Goal: Task Accomplishment & Management: Complete application form

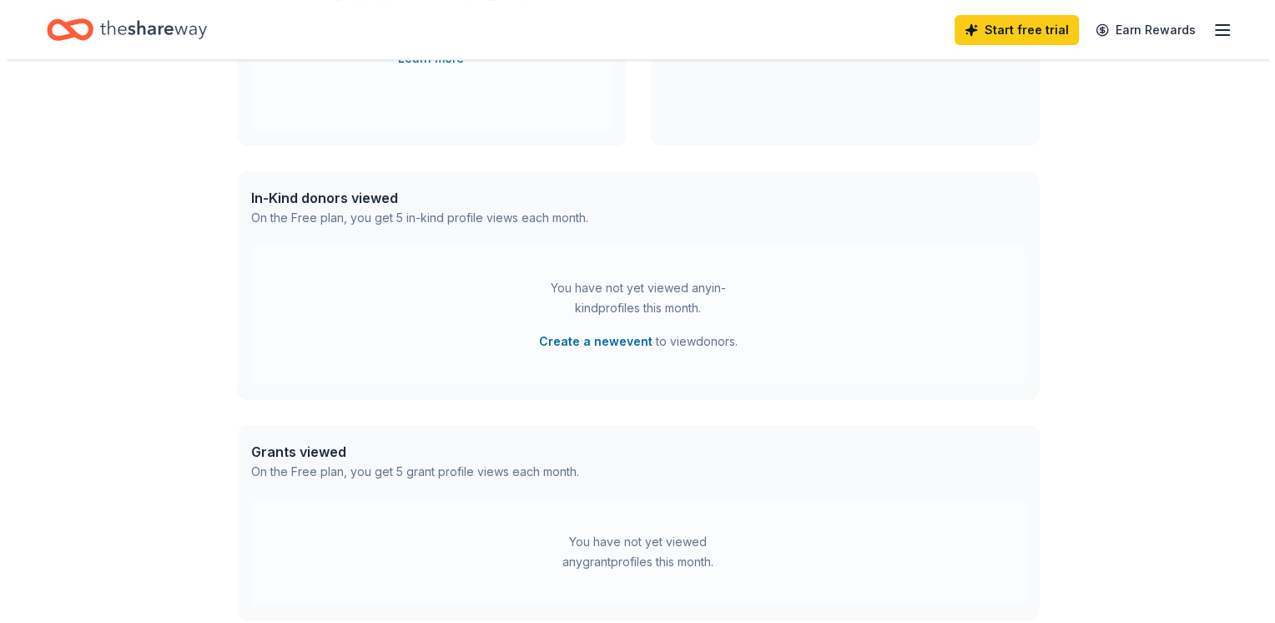
scroll to position [586, 0]
click at [599, 343] on button "Create a new event" at bounding box center [590, 340] width 114 height 20
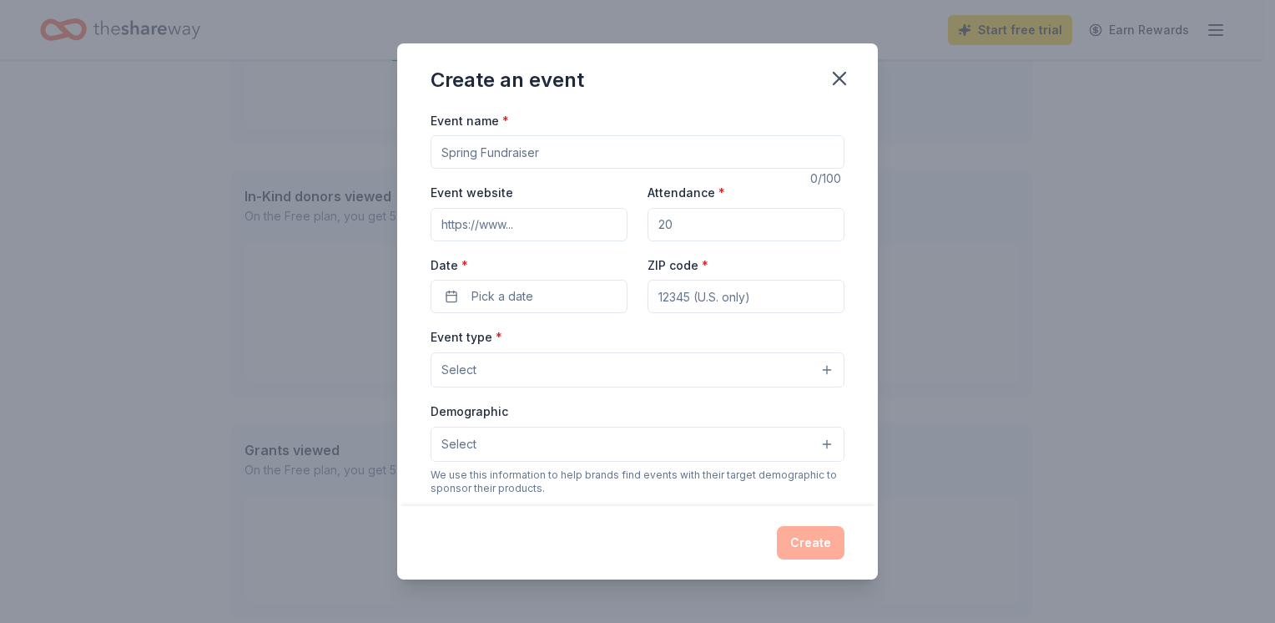
click at [573, 149] on input "Event name *" at bounding box center [638, 151] width 414 height 33
type input "Operation RJS"
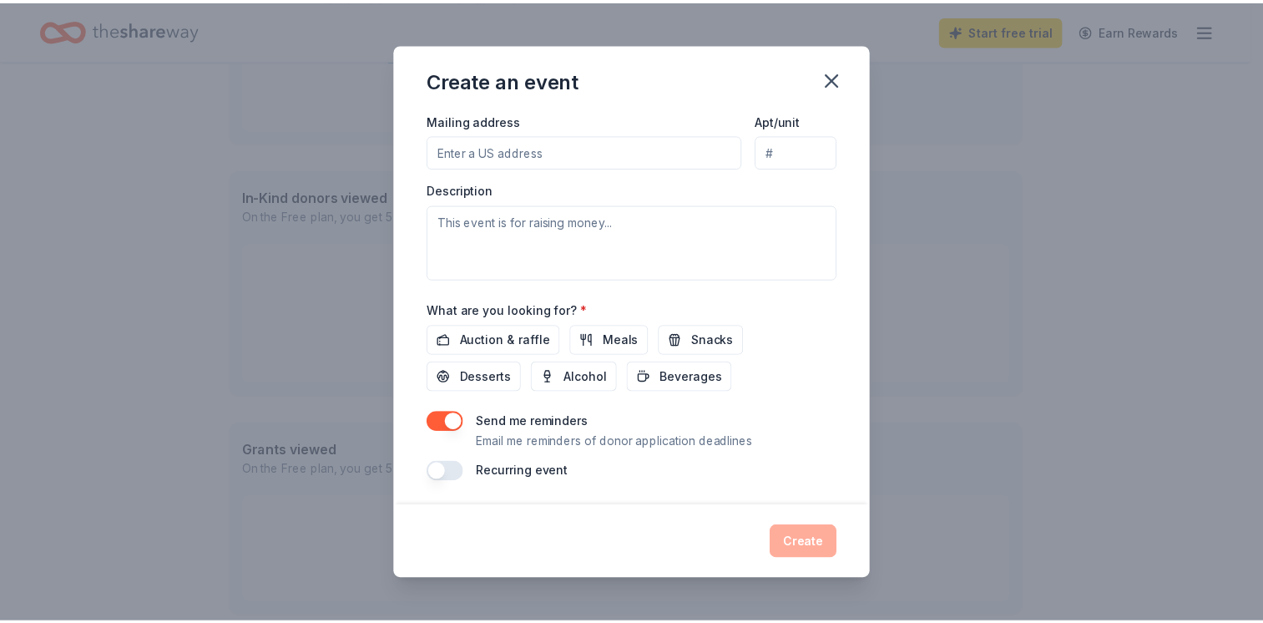
scroll to position [401, 0]
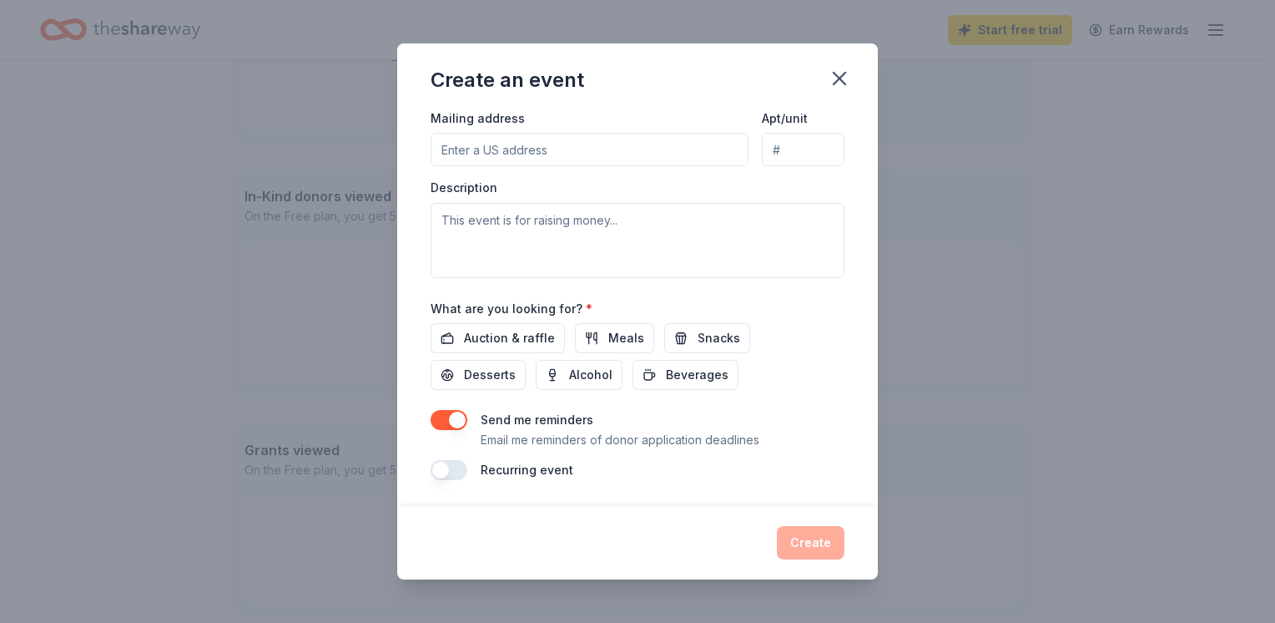
click at [832, 79] on icon "button" at bounding box center [839, 78] width 23 height 23
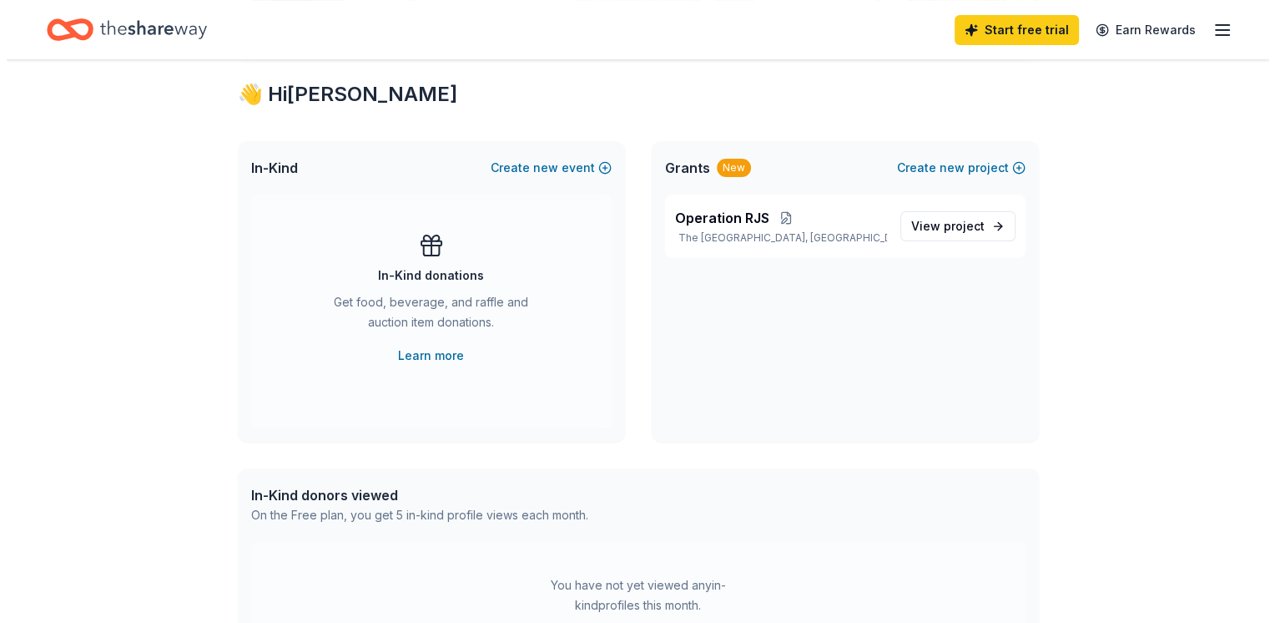
scroll to position [252, 0]
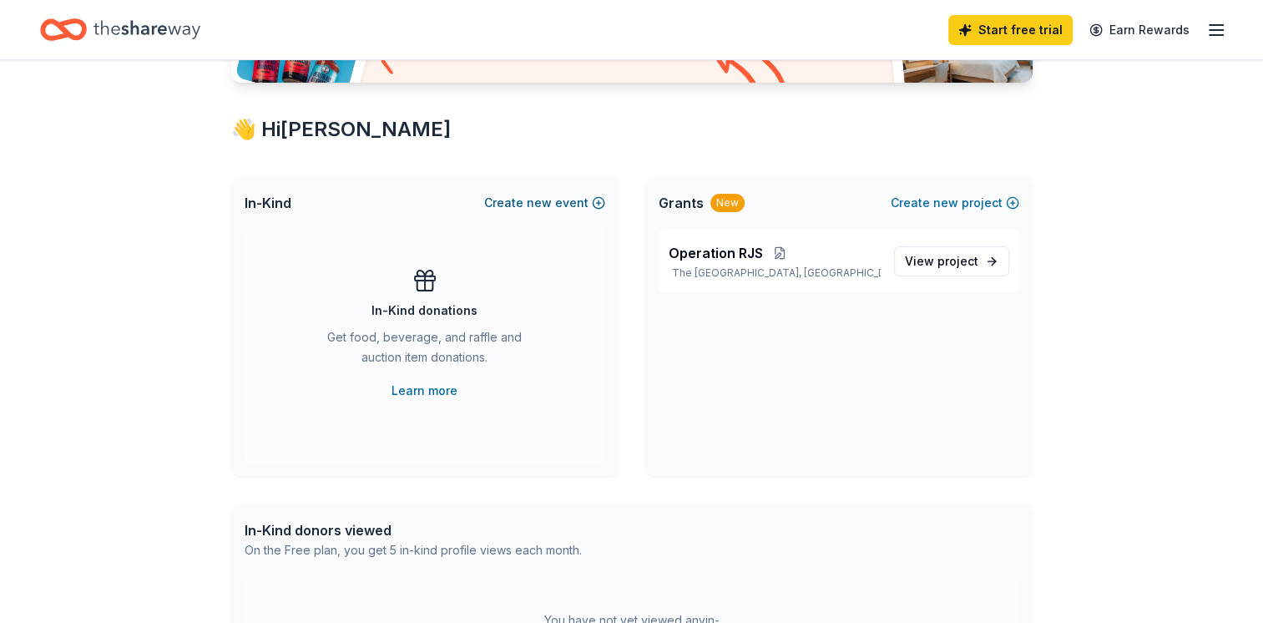
click at [524, 201] on button "Create new event" at bounding box center [544, 203] width 121 height 20
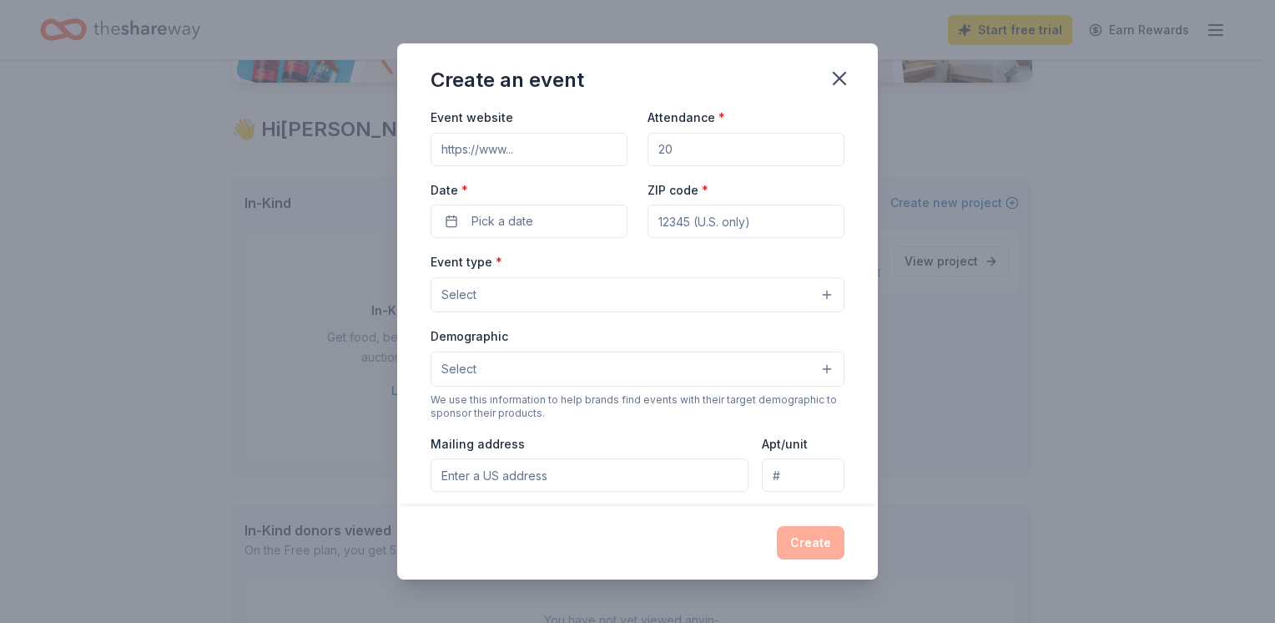
scroll to position [0, 0]
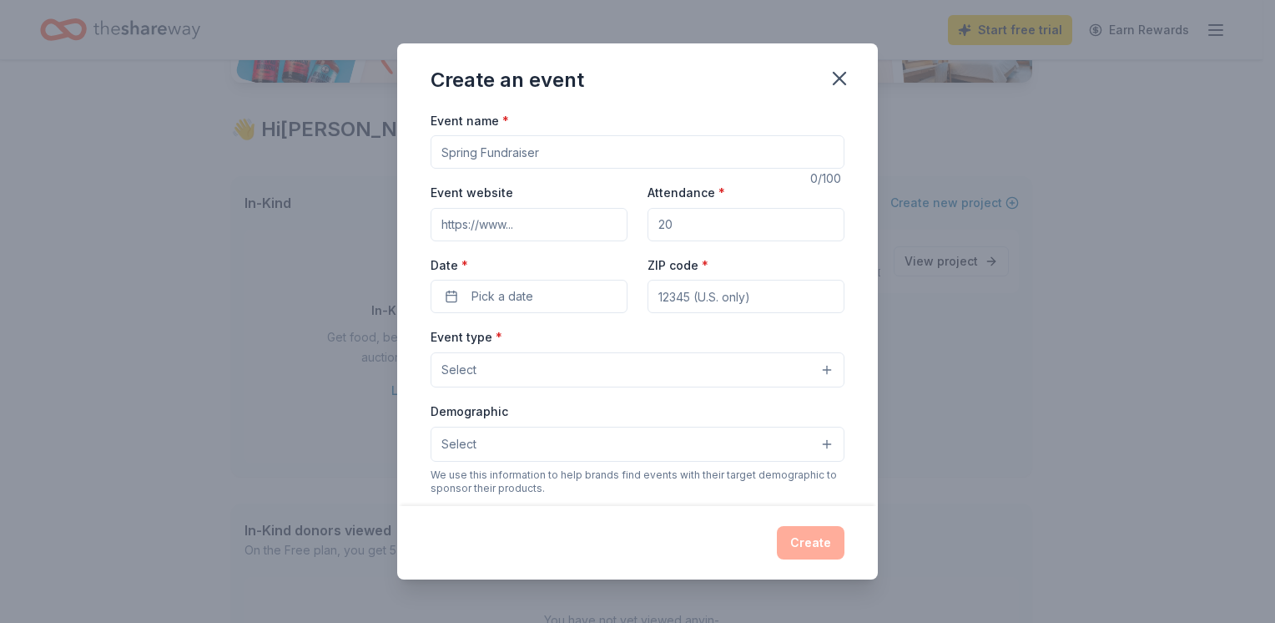
click at [614, 374] on button "Select" at bounding box center [638, 369] width 414 height 35
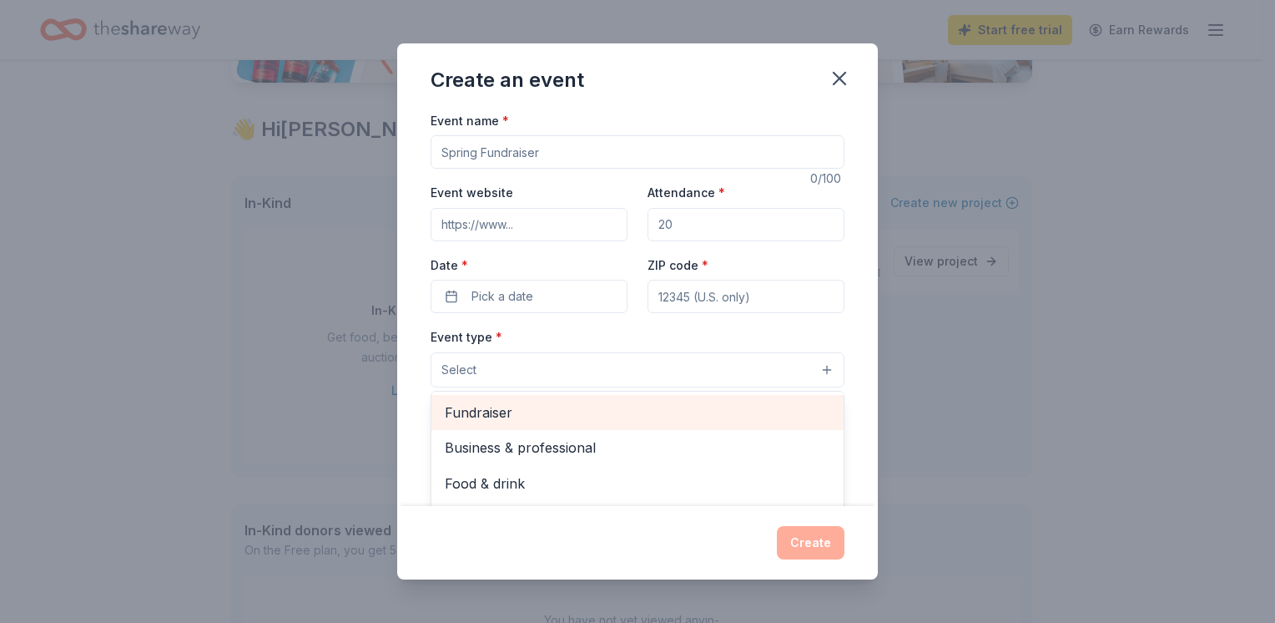
click at [561, 418] on span "Fundraiser" at bounding box center [638, 412] width 386 height 22
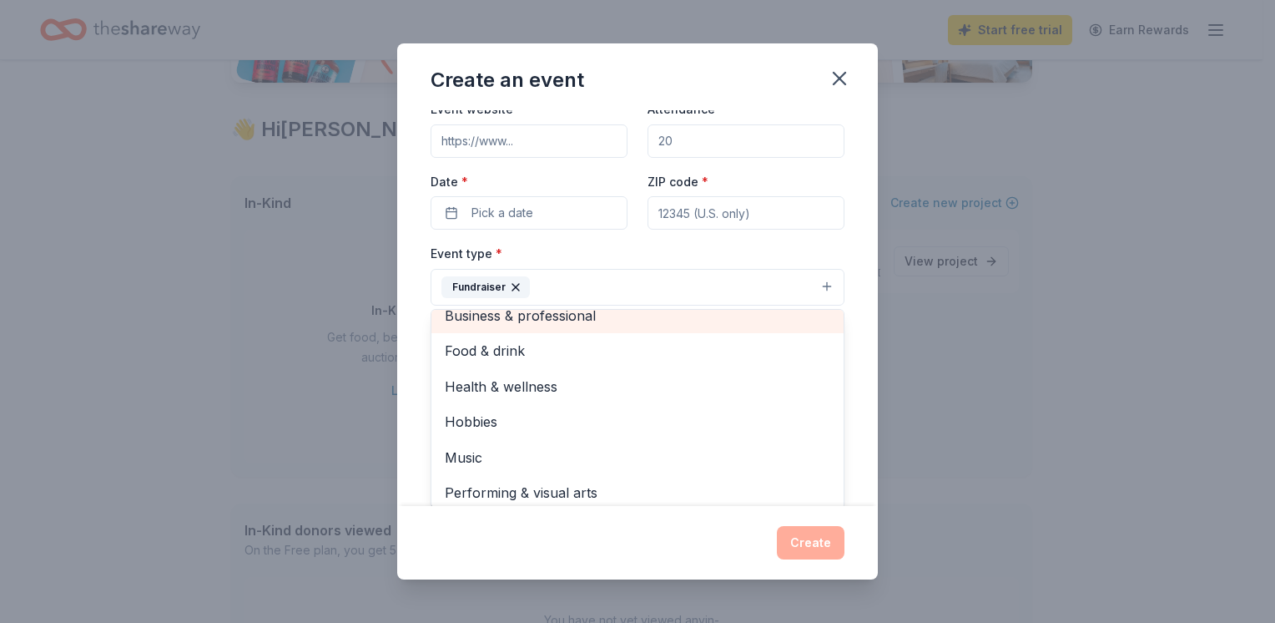
scroll to position [20, 0]
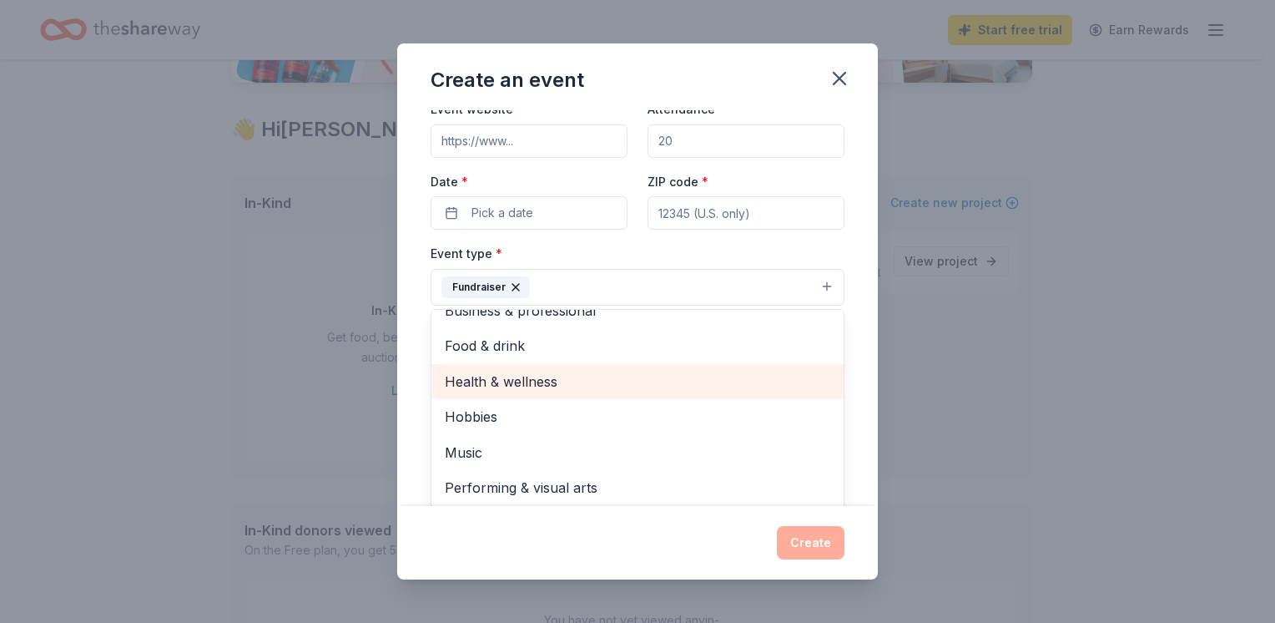
click at [542, 387] on span "Health & wellness" at bounding box center [638, 382] width 386 height 22
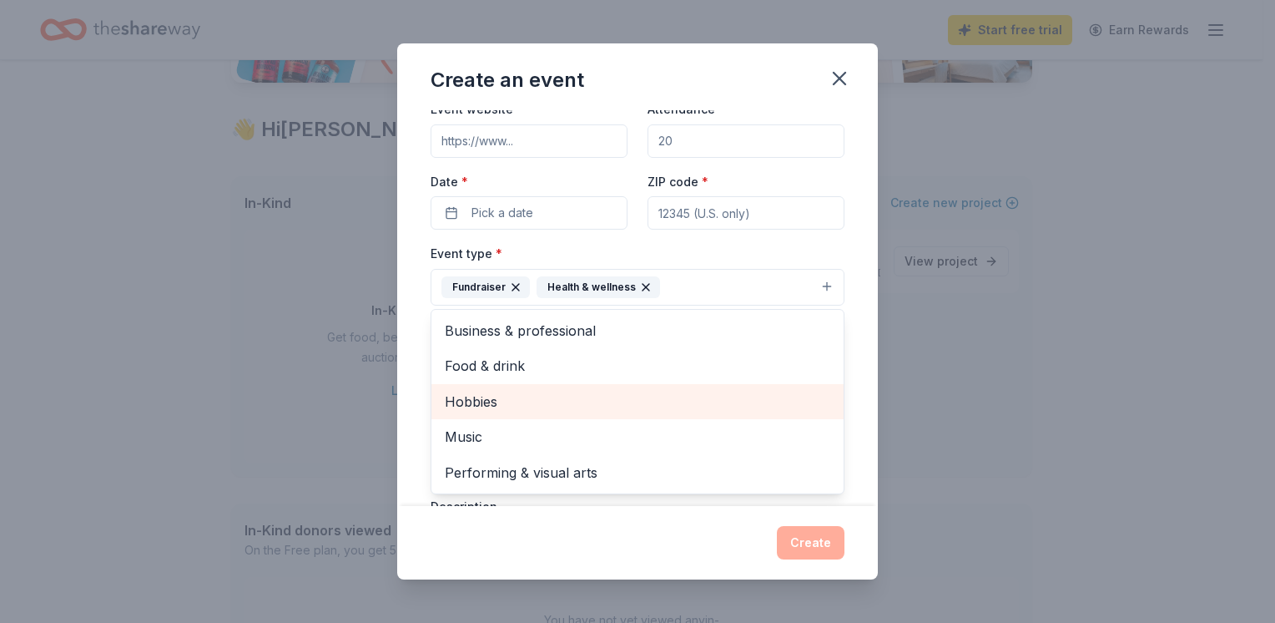
scroll to position [0, 0]
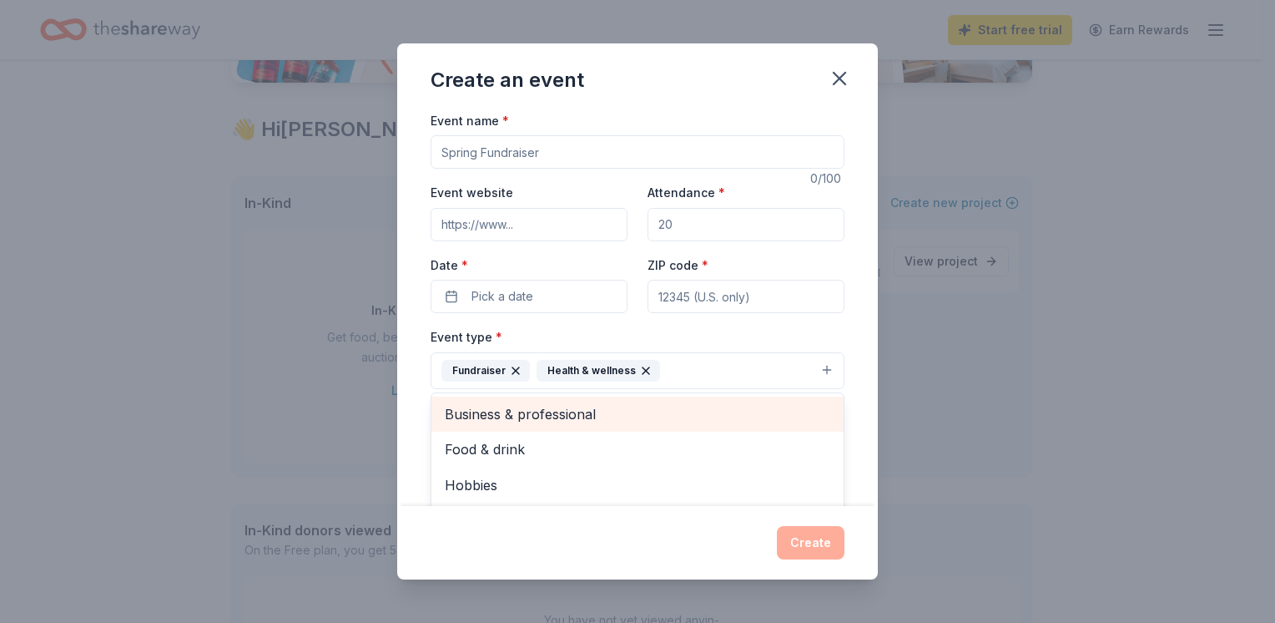
click at [588, 405] on span "Business & professional" at bounding box center [638, 414] width 386 height 22
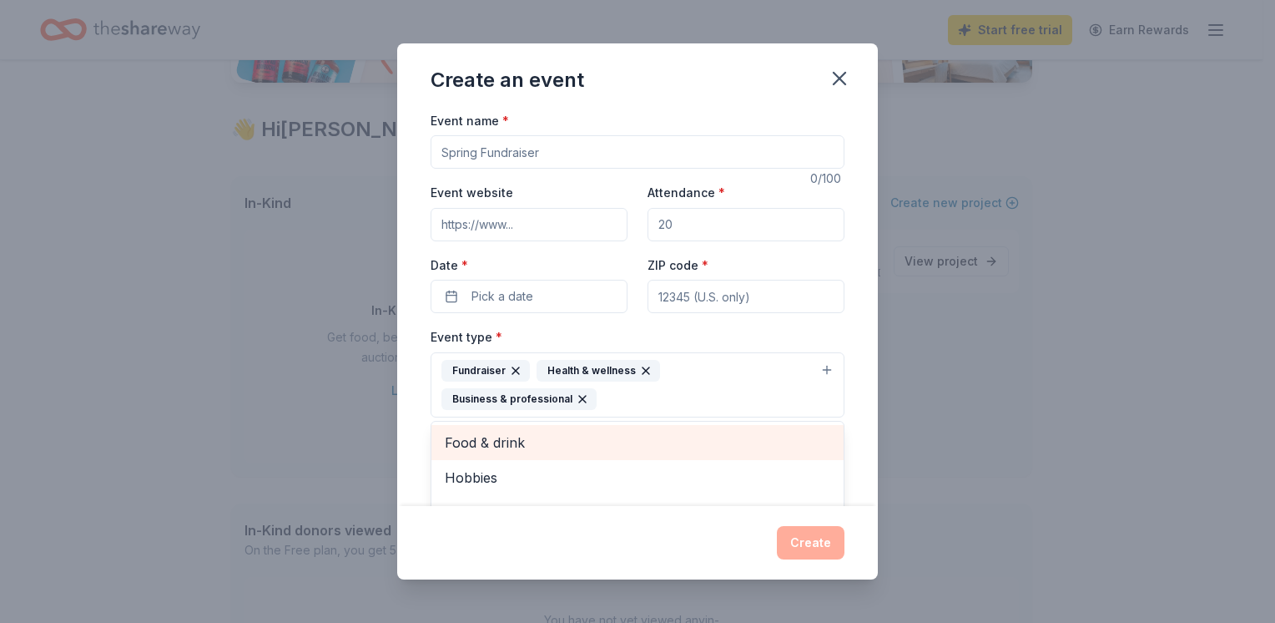
click at [848, 406] on div "Event name * 0 /100 Event website Attendance * Date * Pick a date ZIP code * Ev…" at bounding box center [637, 308] width 481 height 396
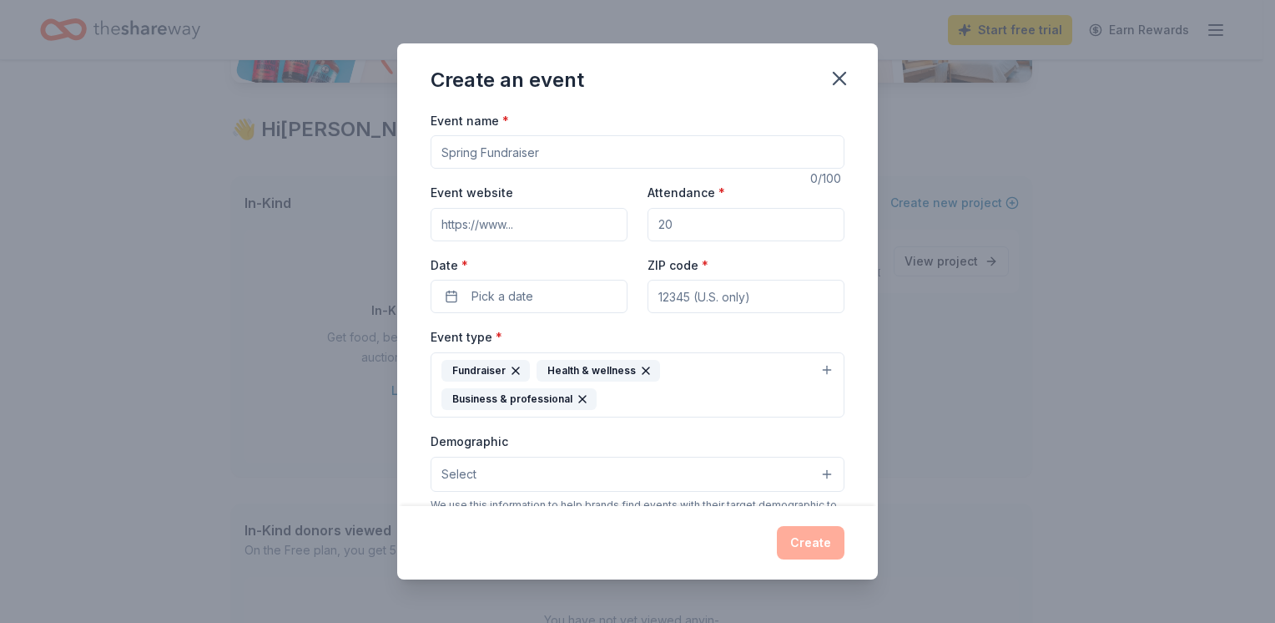
click at [552, 147] on input "Event name *" at bounding box center [638, 151] width 414 height 33
type input "Operation RJS"
click at [770, 225] on input "Attendance *" at bounding box center [746, 224] width 197 height 33
click at [749, 229] on input "Attendance *" at bounding box center [746, 224] width 197 height 33
drag, startPoint x: 745, startPoint y: 228, endPoint x: 631, endPoint y: 225, distance: 113.6
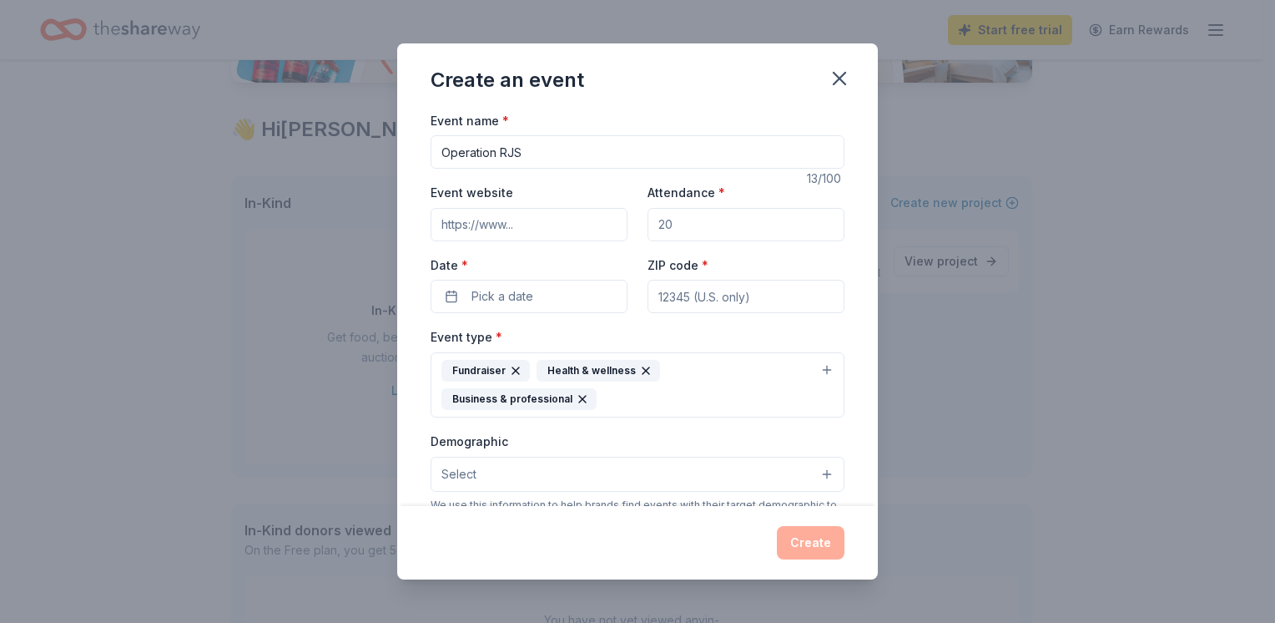
click at [631, 225] on div "Event website Attendance * Date * Pick a date ZIP code *" at bounding box center [638, 247] width 414 height 131
type input "500"
click at [549, 298] on button "Pick a date" at bounding box center [529, 296] width 197 height 33
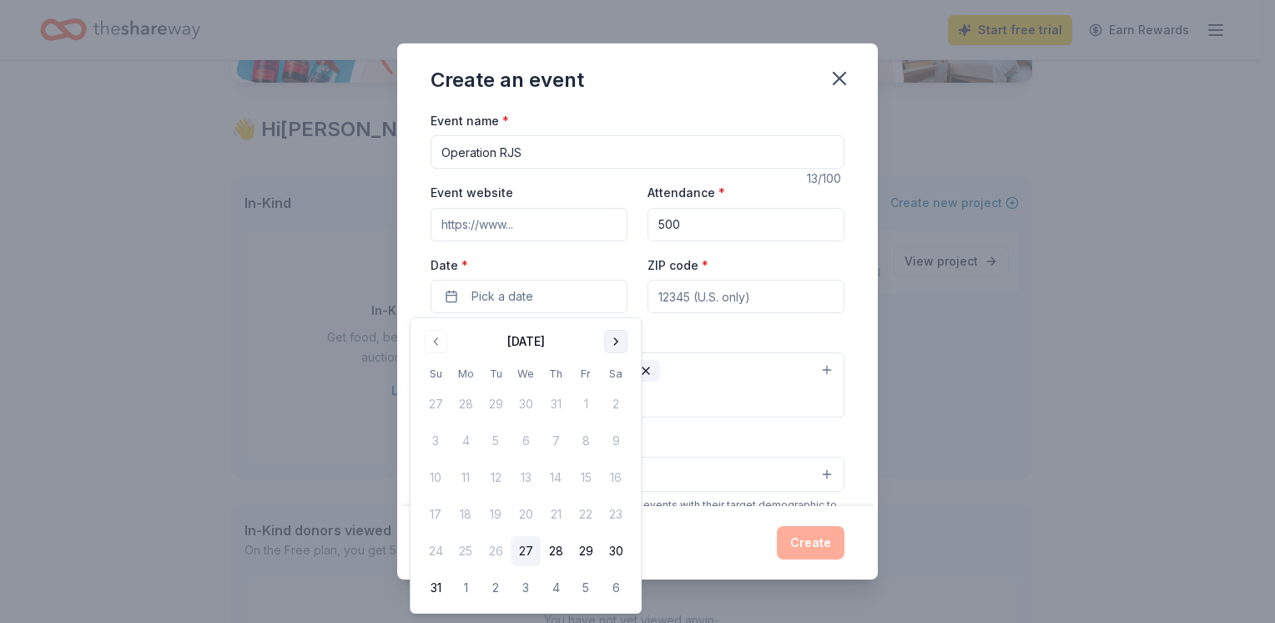
click at [609, 337] on button "Go to next month" at bounding box center [615, 341] width 23 height 23
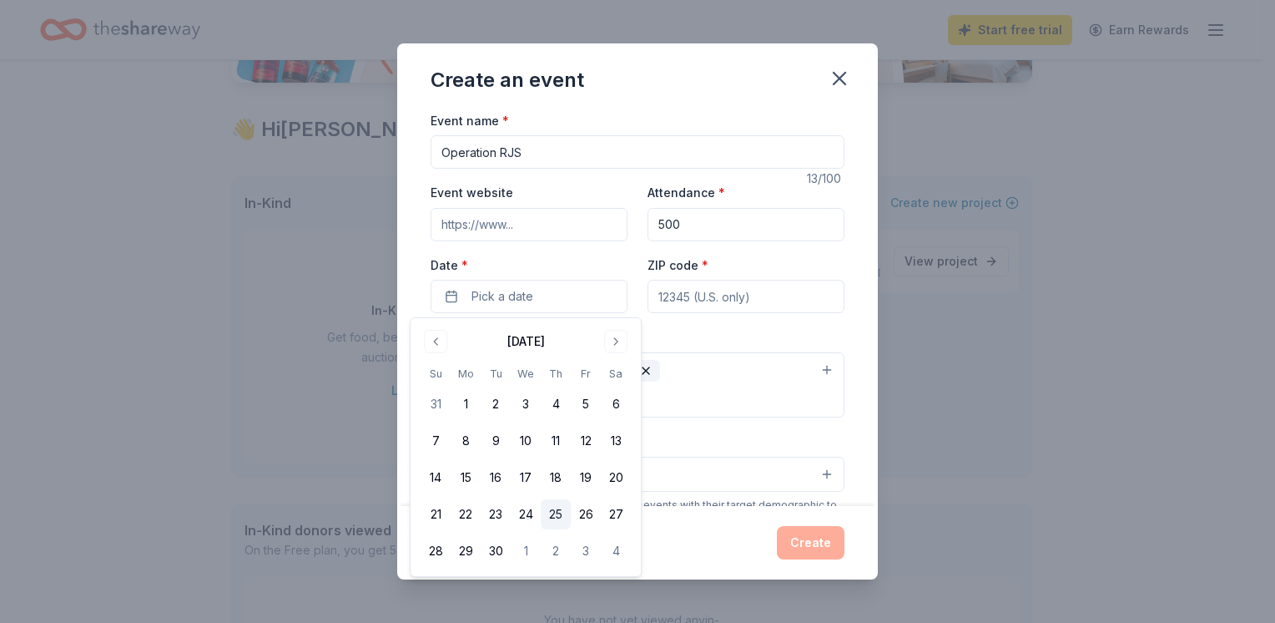
click at [568, 516] on button "25" at bounding box center [556, 514] width 30 height 30
click at [765, 303] on input "ZIP code *" at bounding box center [746, 296] width 197 height 33
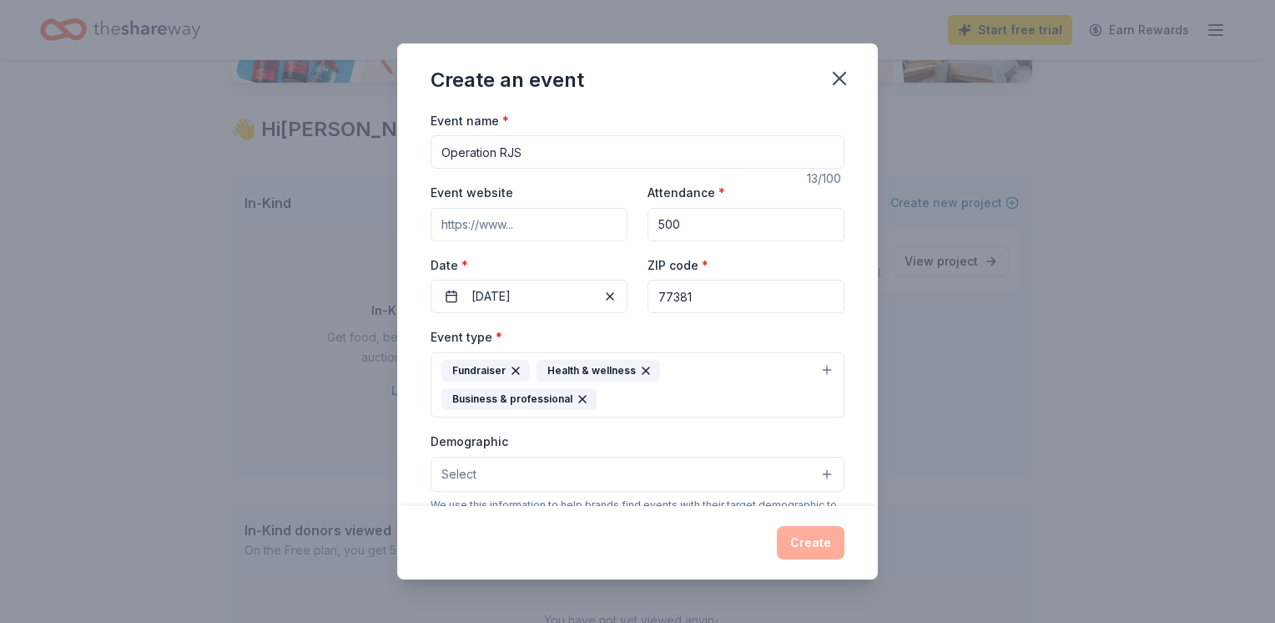
type input "77381"
click at [627, 471] on button "Select" at bounding box center [638, 474] width 414 height 35
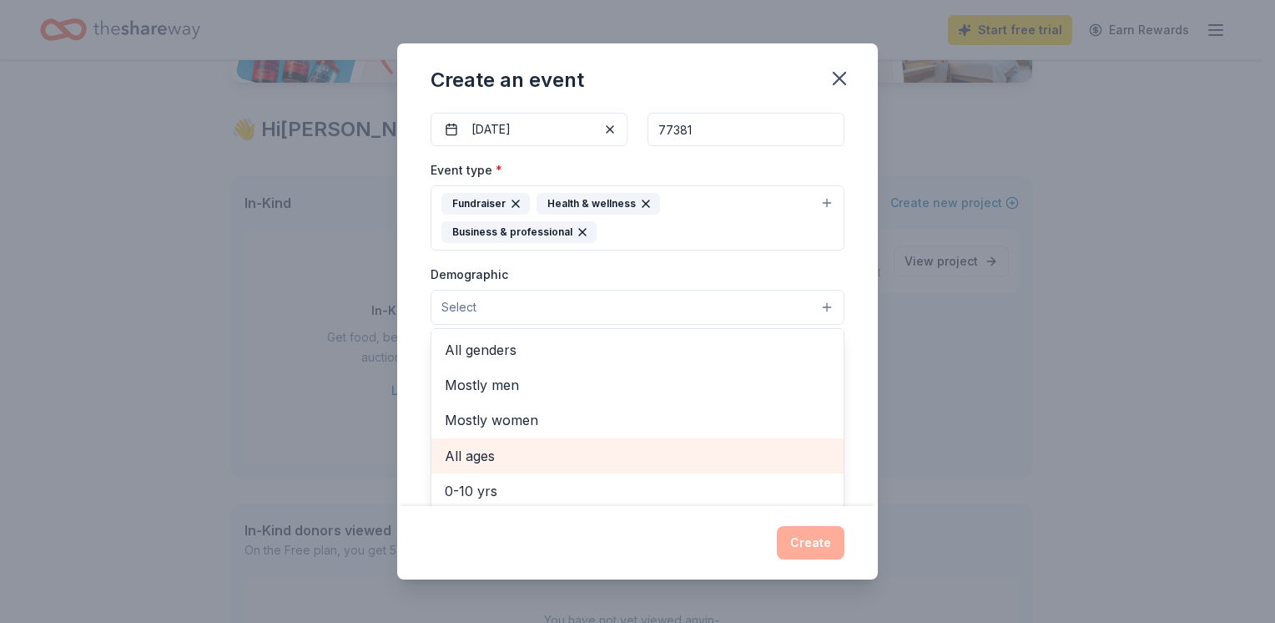
click at [571, 457] on span "All ages" at bounding box center [638, 456] width 386 height 22
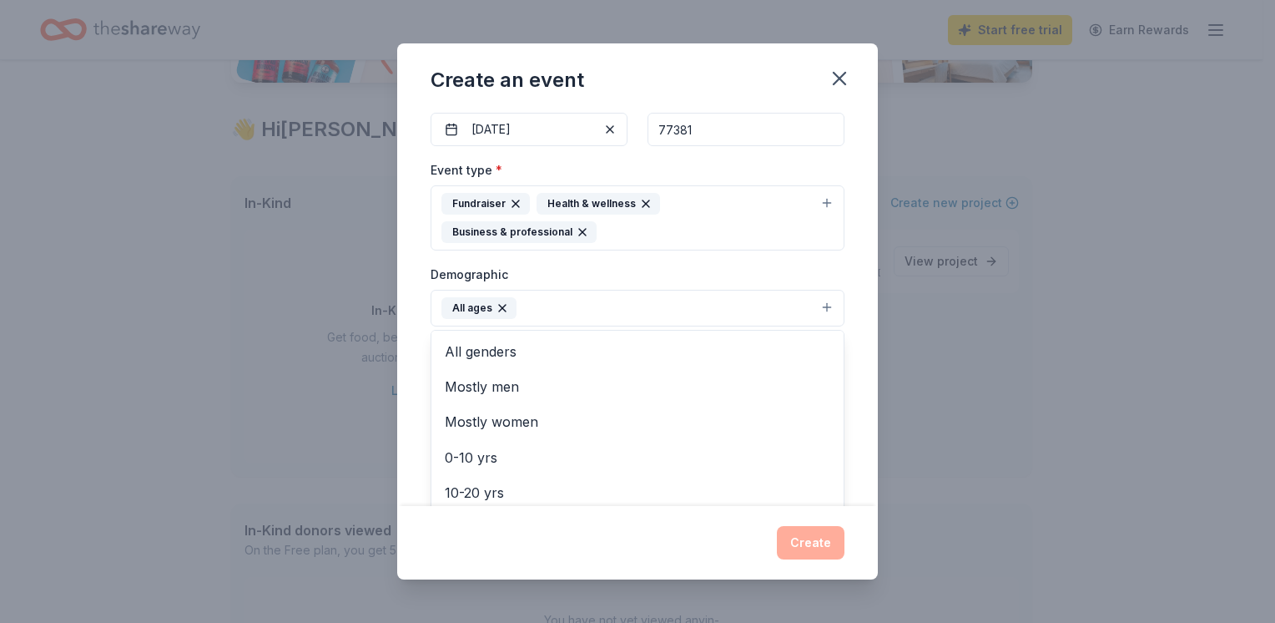
click at [851, 404] on div "Event name * Operation RJS 13 /100 Event website Attendance * 500 Date * 09/25/…" at bounding box center [637, 308] width 481 height 396
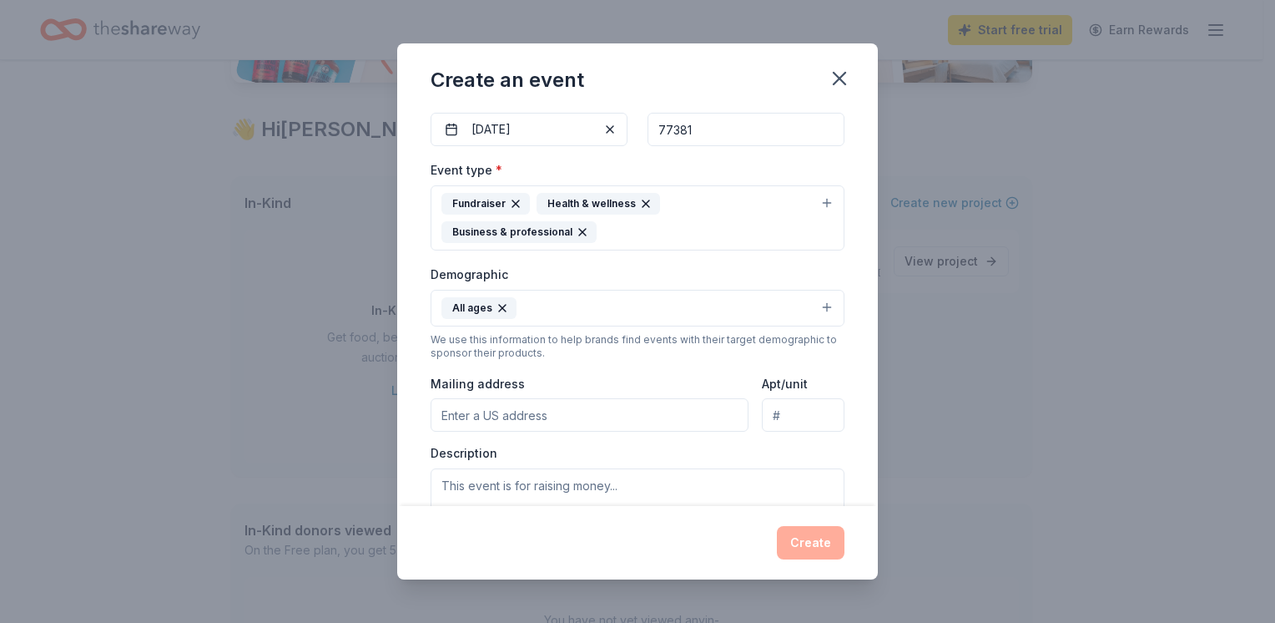
click at [607, 427] on input "Mailing address" at bounding box center [590, 414] width 318 height 33
type input "8900 Research Park Dr. Apt 1401"
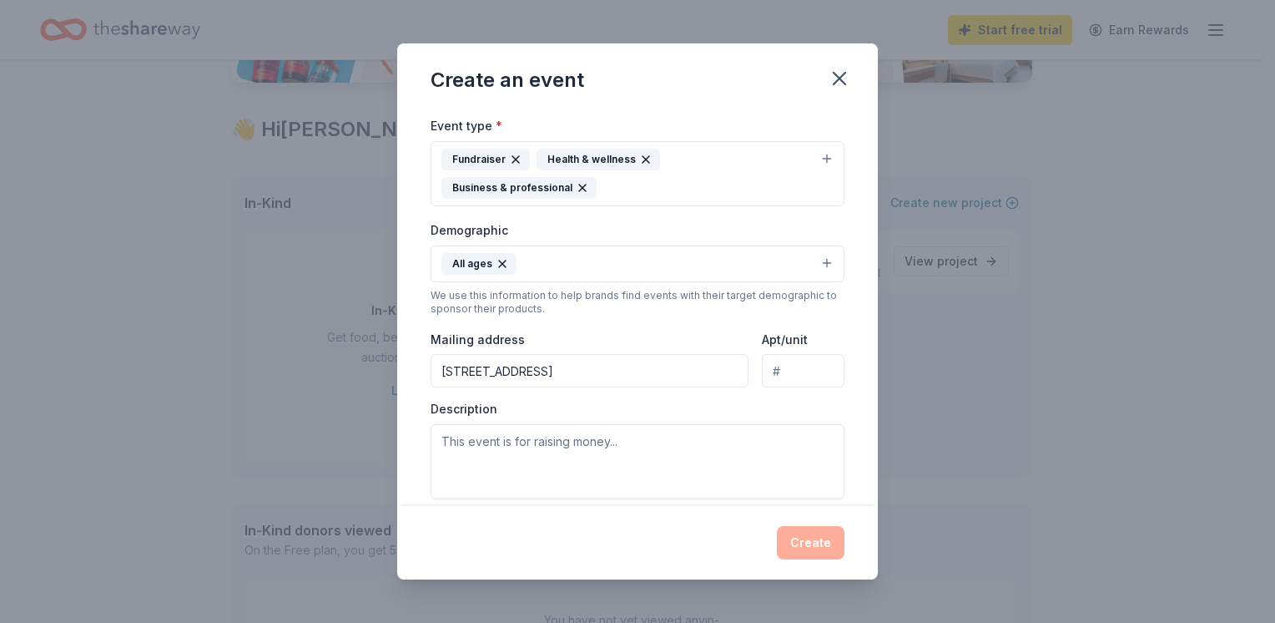
scroll to position [250, 0]
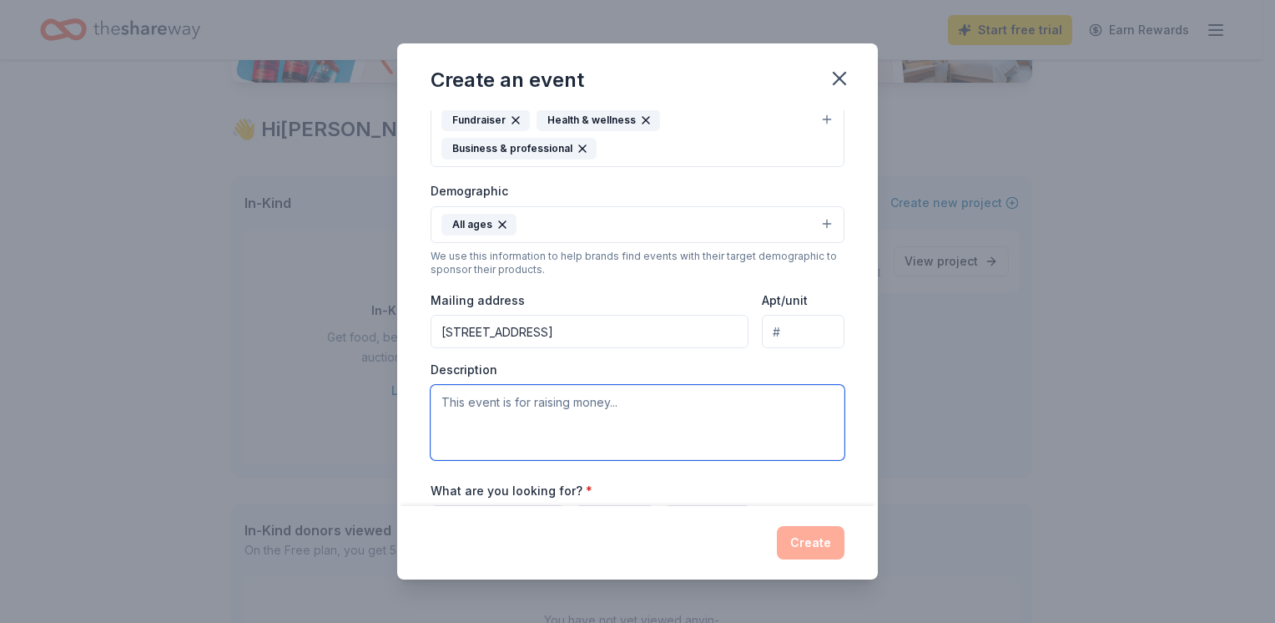
click at [651, 409] on textarea at bounding box center [638, 422] width 414 height 75
paste textarea "Operation R.J.S., a nonprofit founded in honor of my father, a Vietnam combat v…"
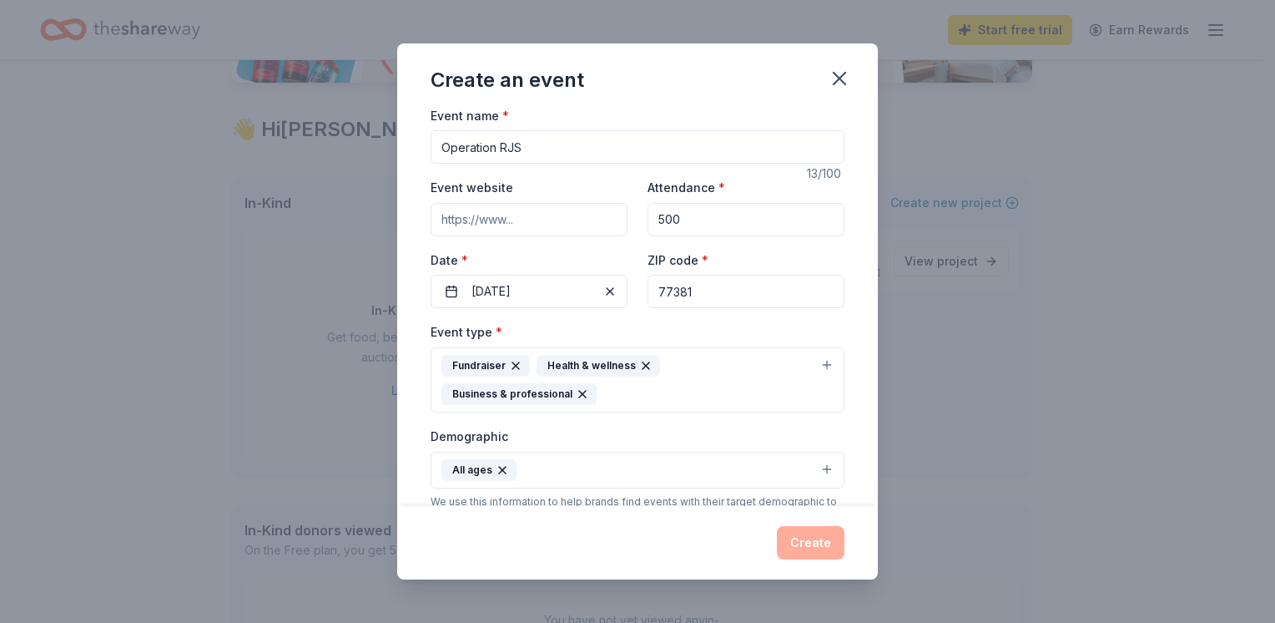
scroll to position [0, 0]
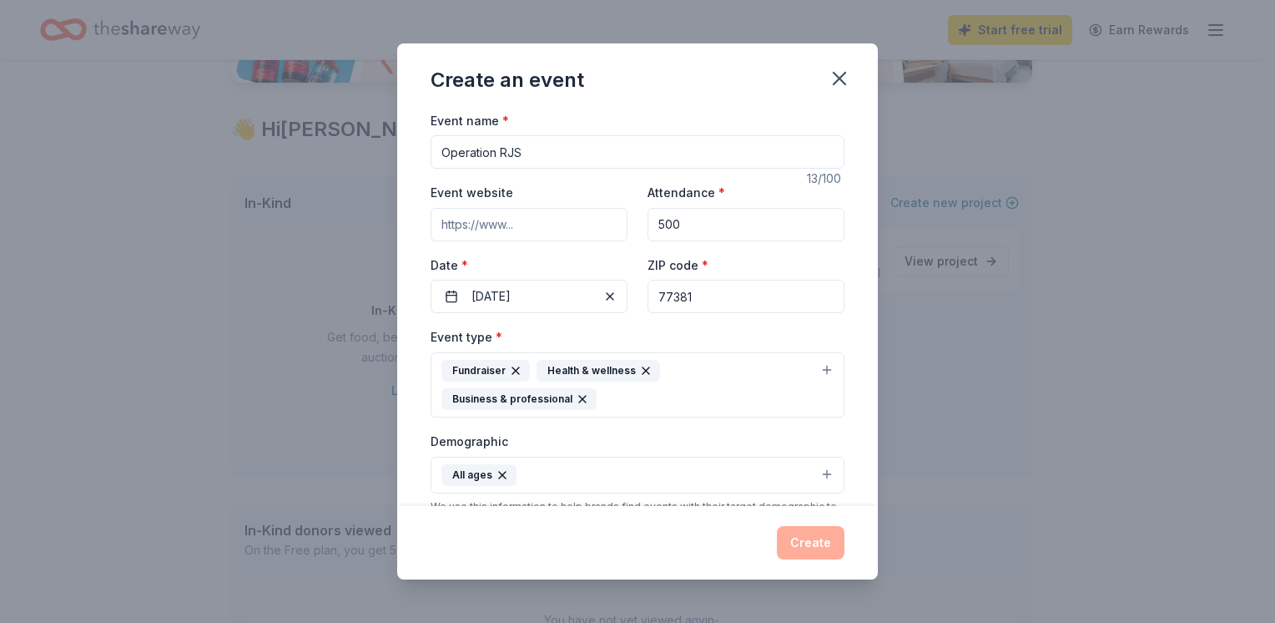
type textarea "Operation R.J.S., a nonprofit founded in honor of my father, a Vietnam combat v…"
click at [711, 221] on input "500" at bounding box center [746, 224] width 197 height 33
type input "5"
type input "1000"
click at [497, 229] on input "Event website" at bounding box center [529, 224] width 197 height 33
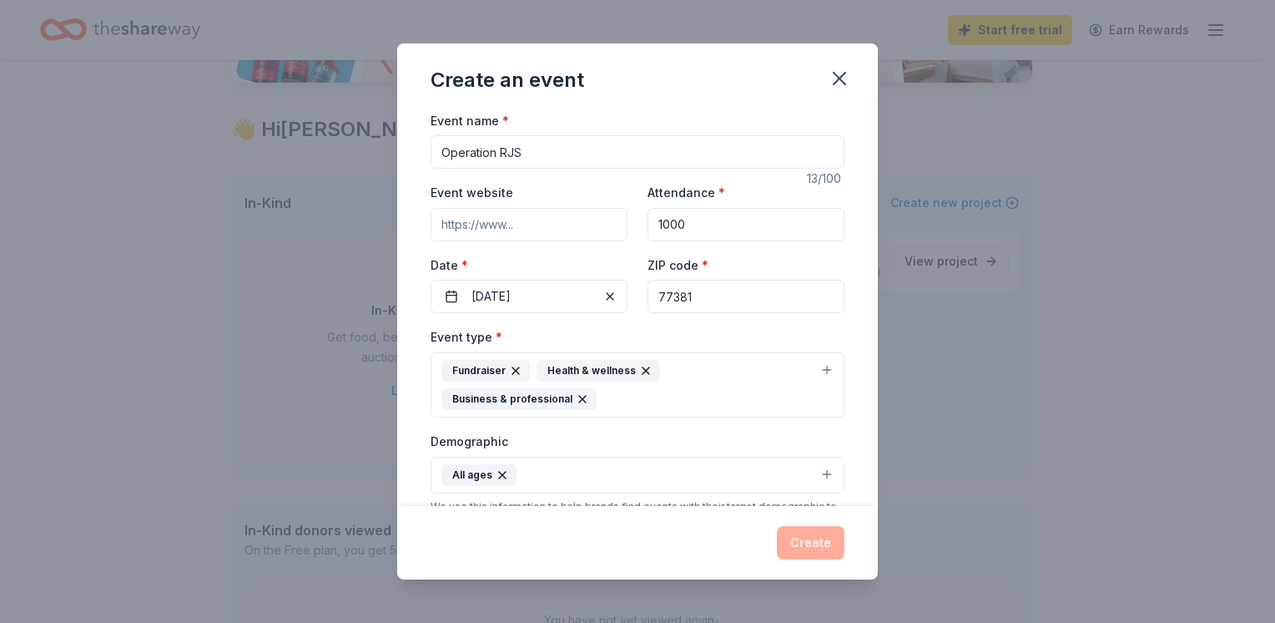
paste input "https://eventhub.net/profiles/SeniorTradeShows"
type input "https://eventhub.net/profiles/SeniorTradeShows"
click at [826, 543] on div "Create" at bounding box center [638, 542] width 414 height 33
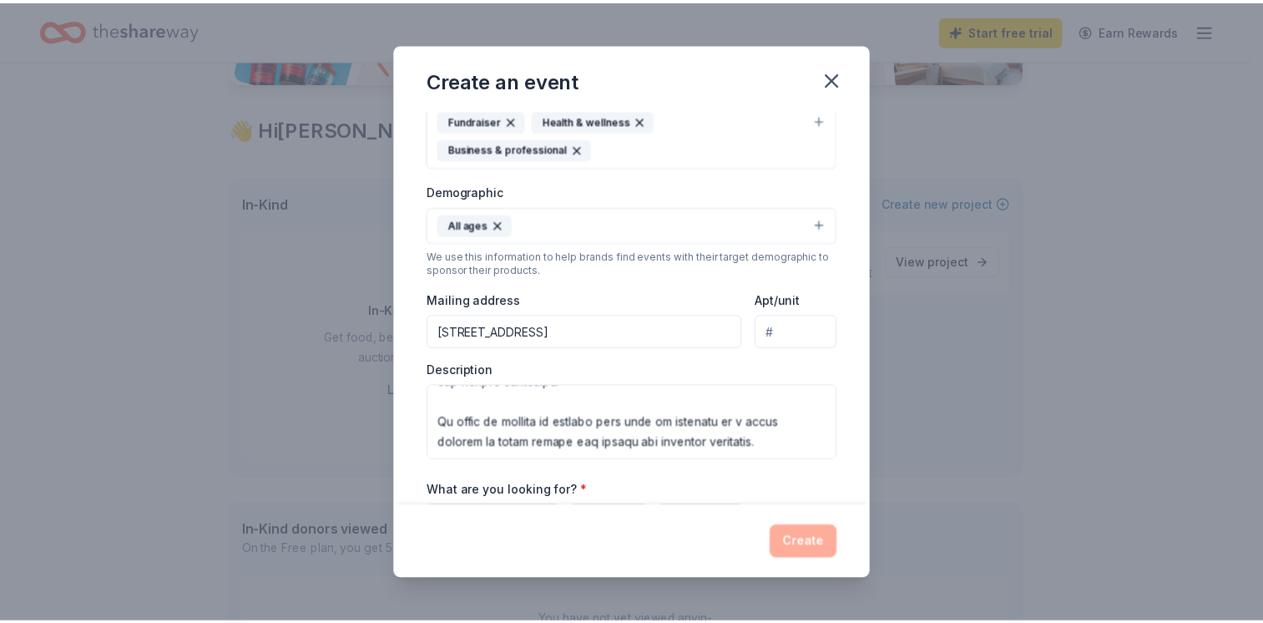
scroll to position [432, 0]
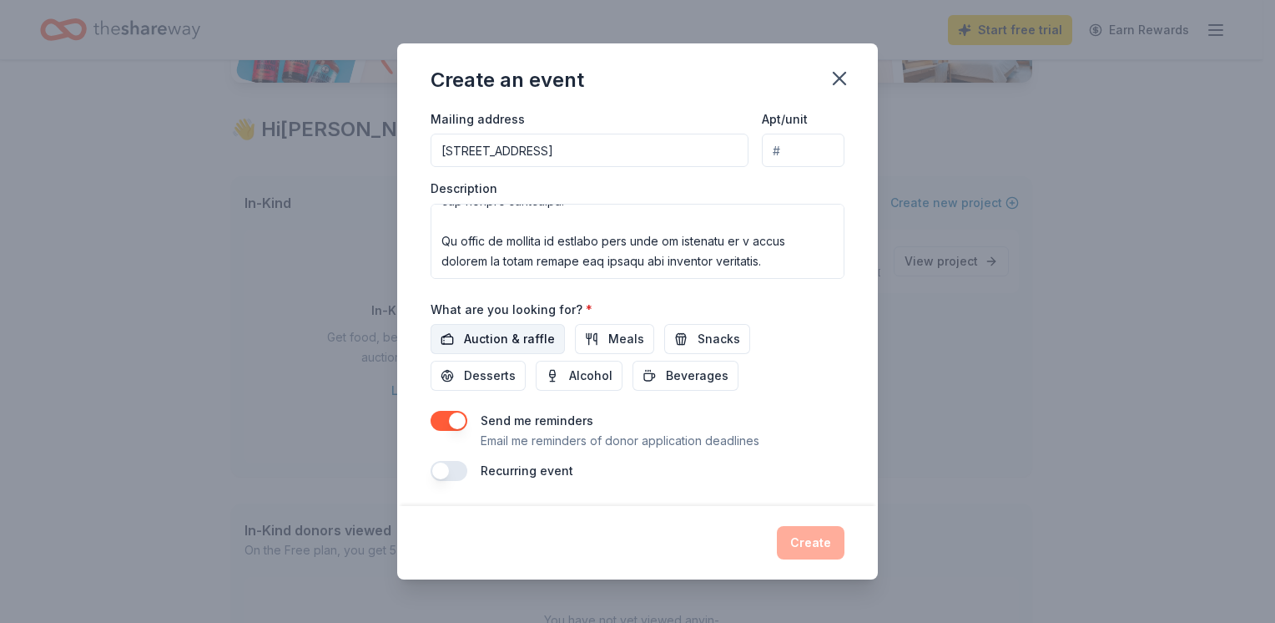
click at [480, 349] on button "Auction & raffle" at bounding box center [498, 339] width 134 height 30
drag, startPoint x: 811, startPoint y: 543, endPoint x: 832, endPoint y: 237, distance: 306.2
click at [832, 237] on div "Create an event Event name * Operation RJS 13 /100 Event website https://eventh…" at bounding box center [637, 311] width 481 height 537
click at [788, 140] on input "Apt/unit" at bounding box center [803, 150] width 83 height 33
type input "1401"
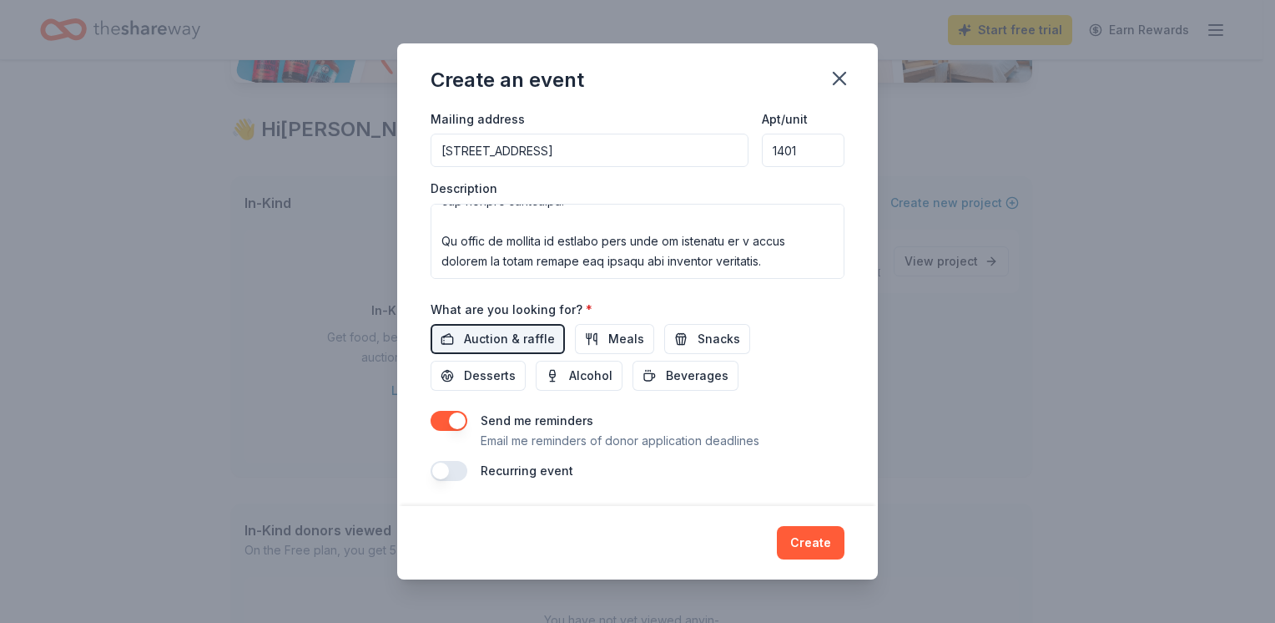
click at [698, 156] on input "8900 Research Park Dr. Apt 1401" at bounding box center [590, 150] width 318 height 33
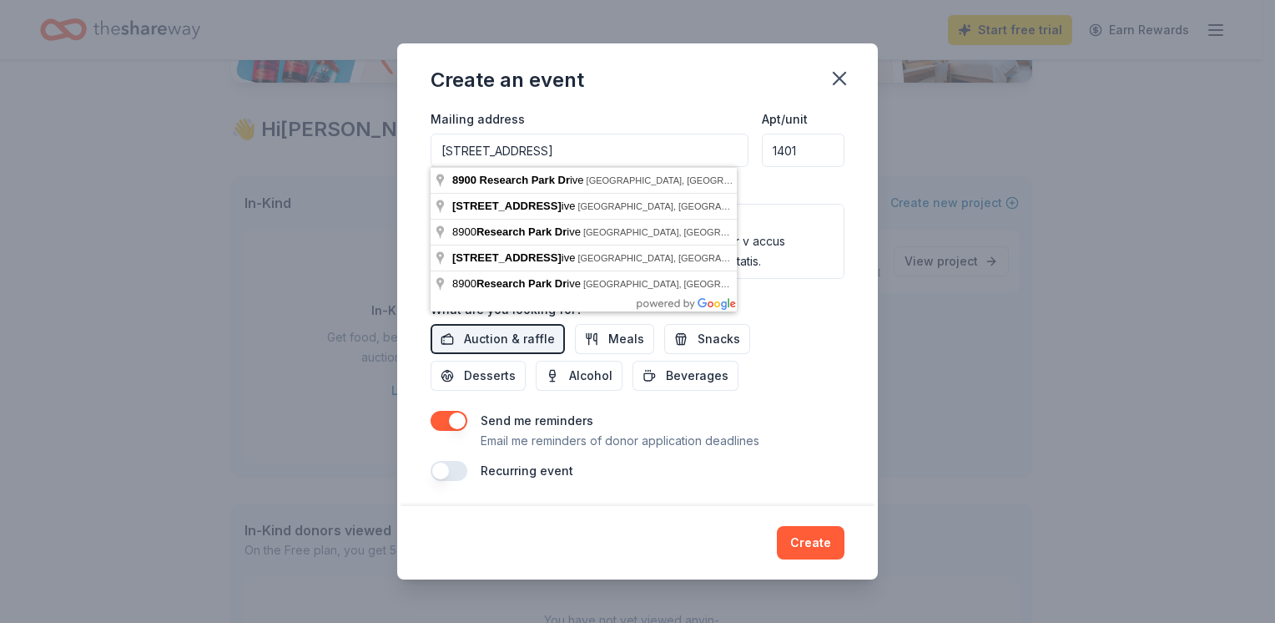
type input "8900 Research Park Dr"
click at [804, 451] on div "Send me reminders Email me reminders of donor application deadlines Recurring e…" at bounding box center [638, 446] width 414 height 70
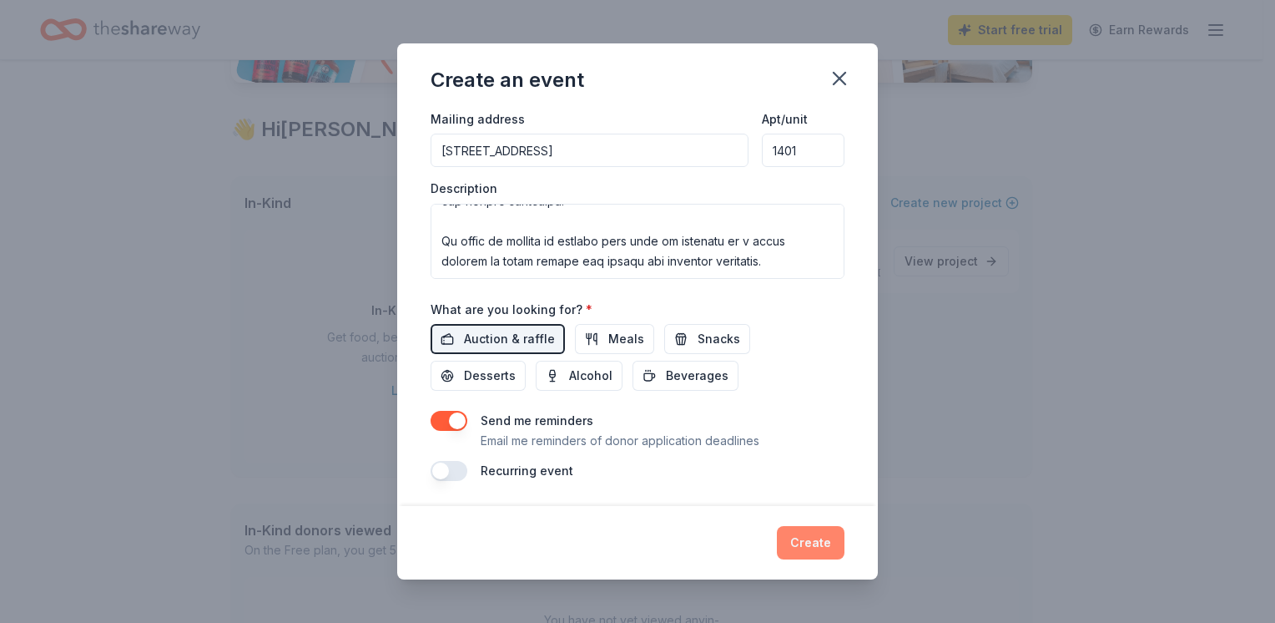
click at [818, 543] on button "Create" at bounding box center [811, 542] width 68 height 33
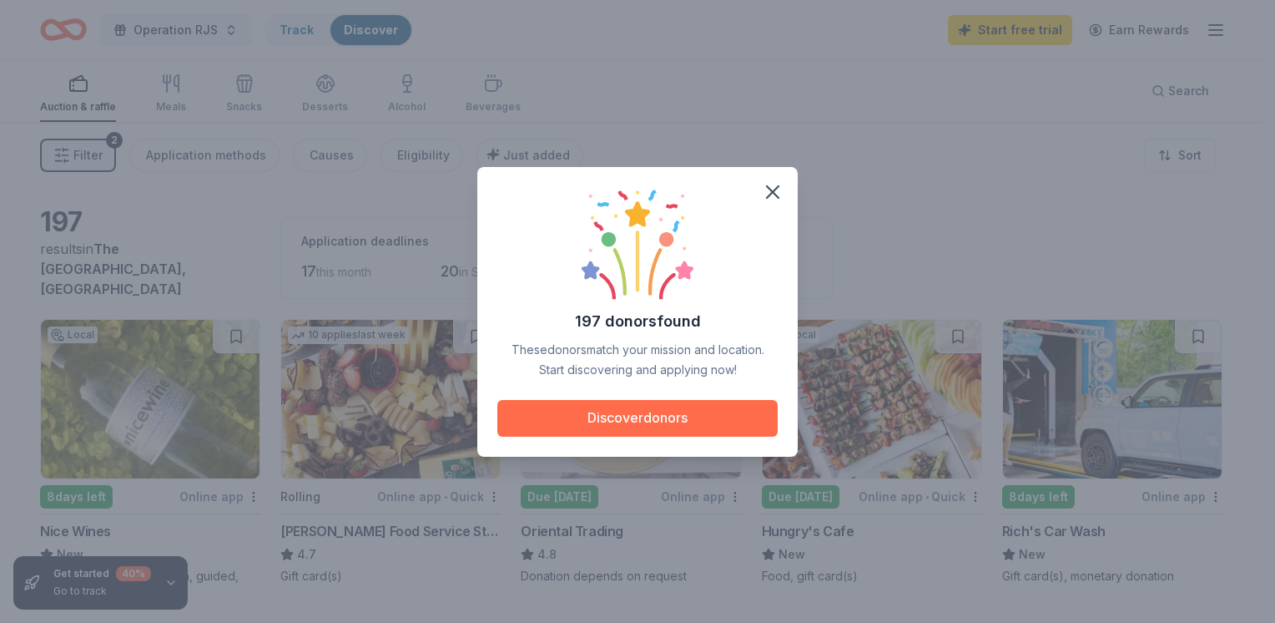
click at [622, 425] on button "Discover donors" at bounding box center [637, 418] width 280 height 37
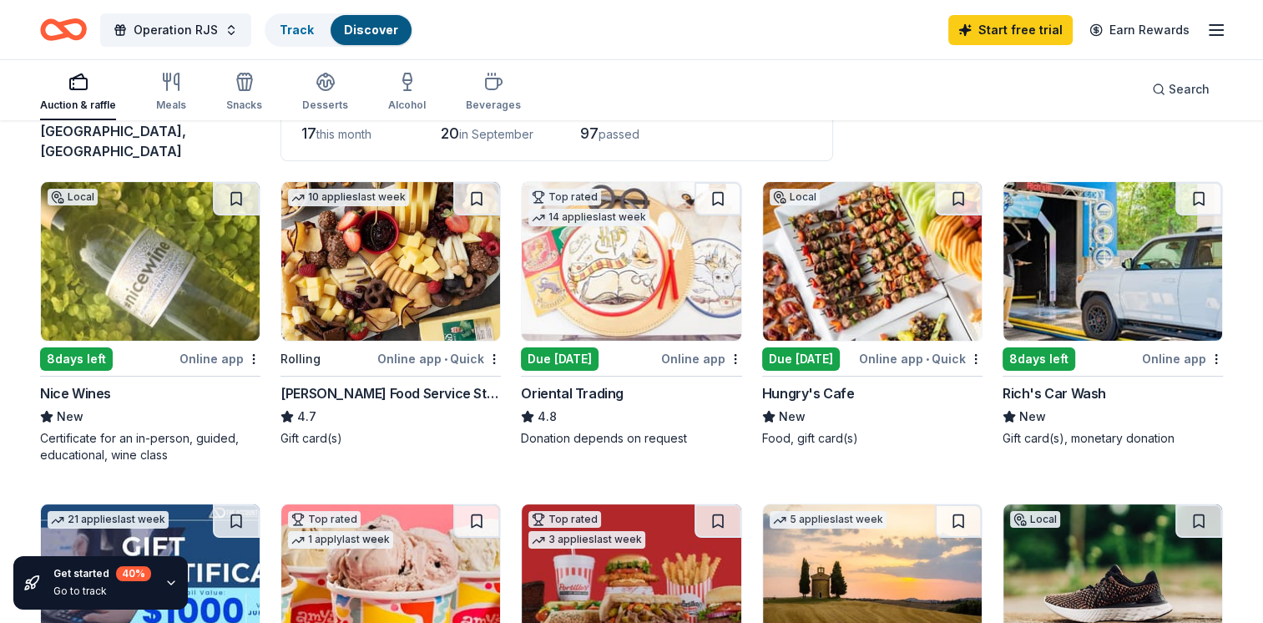
scroll to position [167, 0]
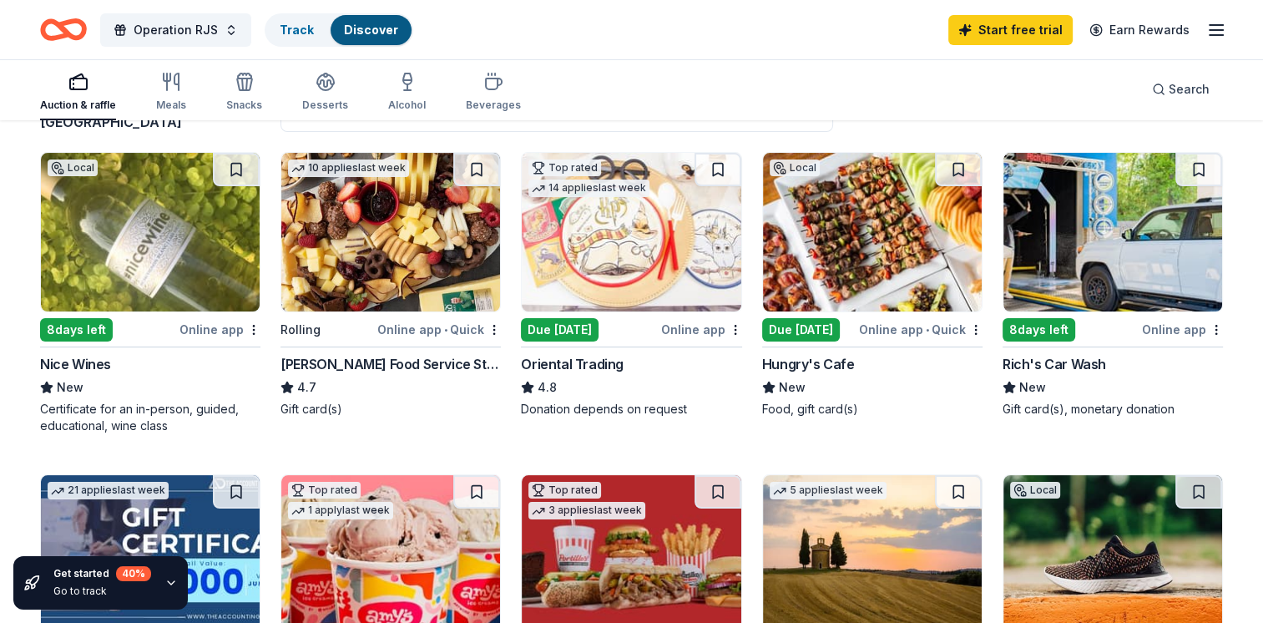
click at [657, 401] on div "Donation depends on request" at bounding box center [631, 409] width 220 height 17
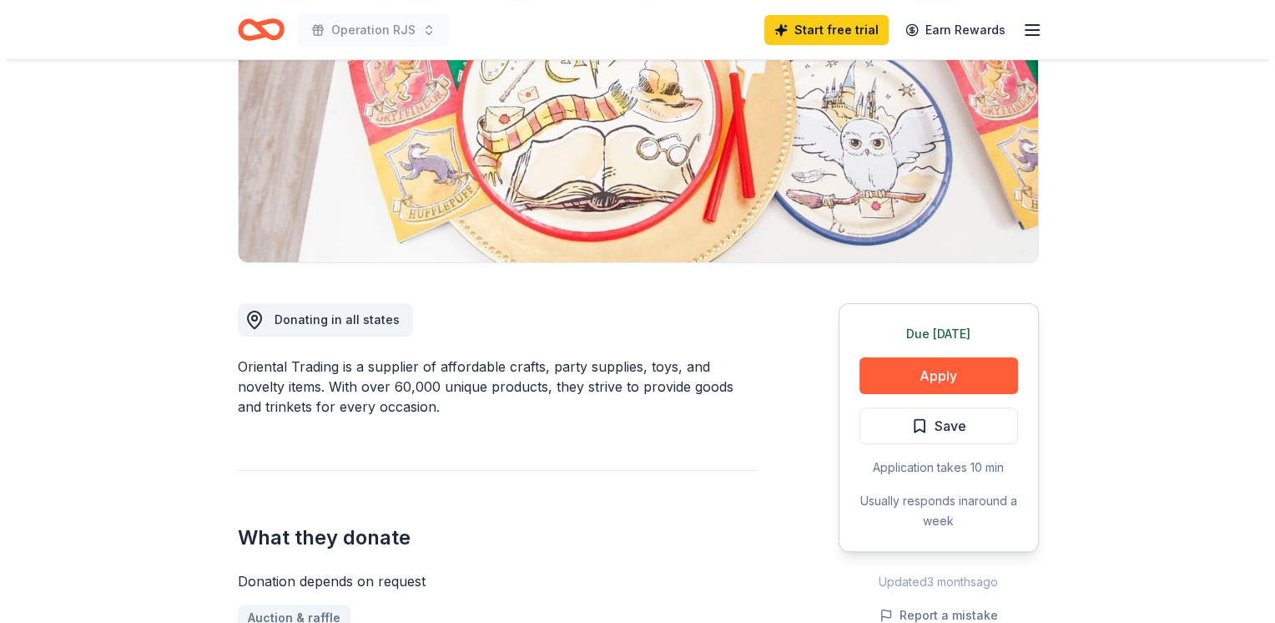
scroll to position [334, 0]
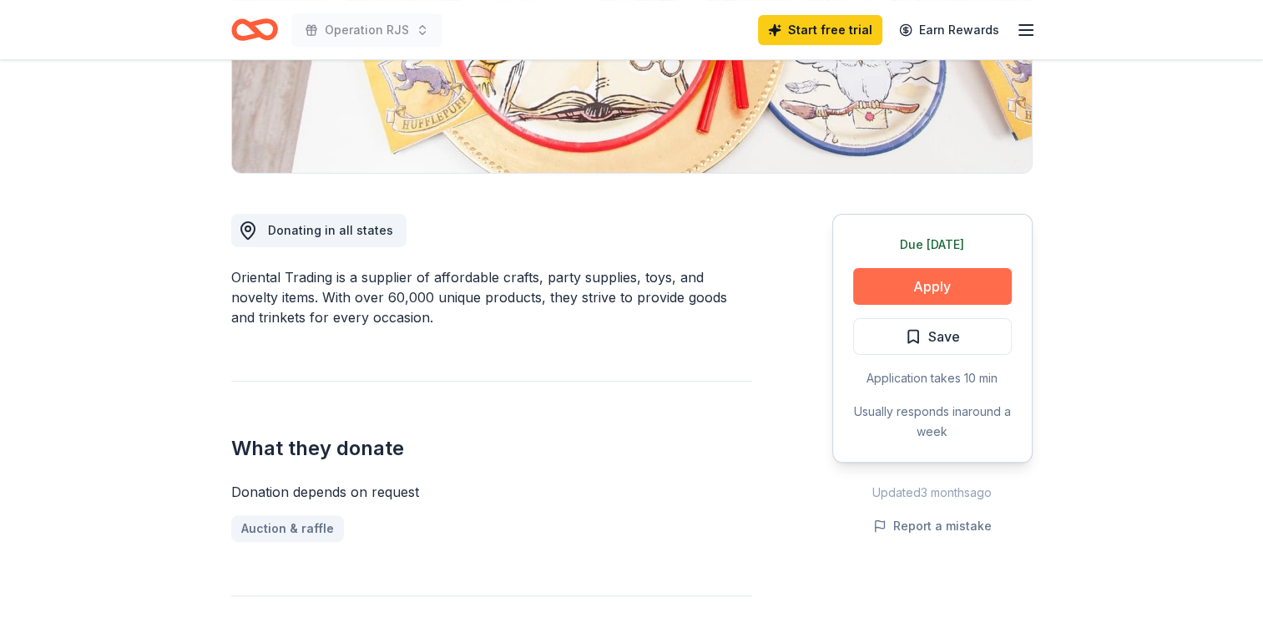
click at [921, 282] on button "Apply" at bounding box center [932, 286] width 159 height 37
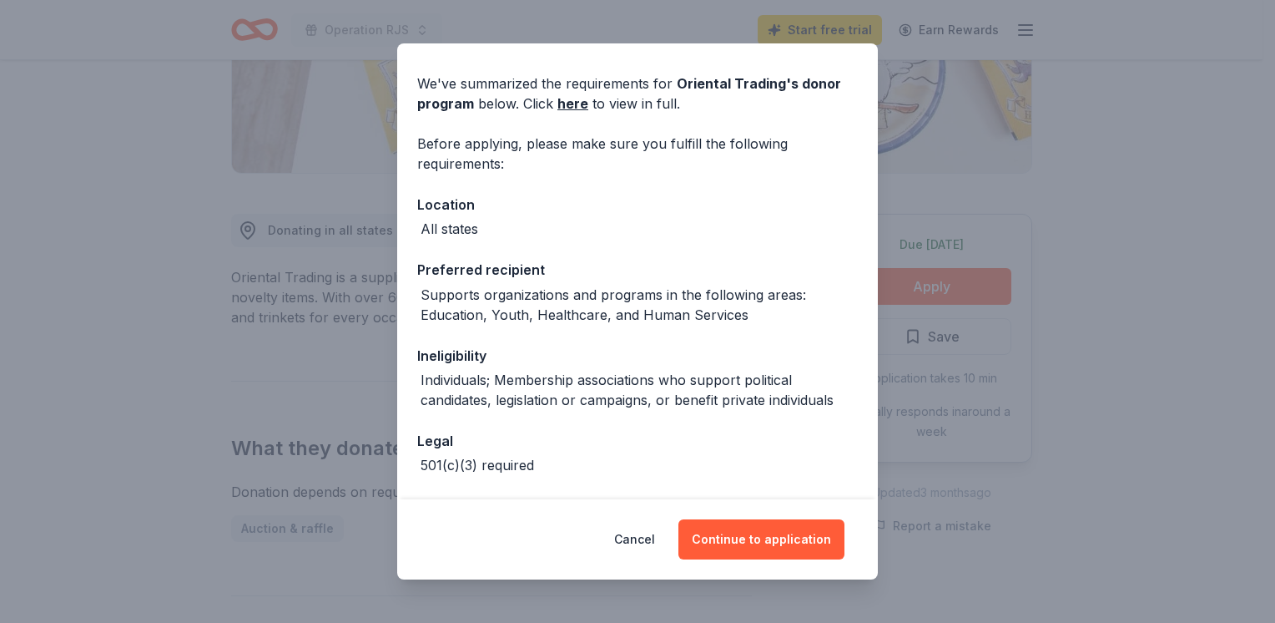
scroll to position [114, 0]
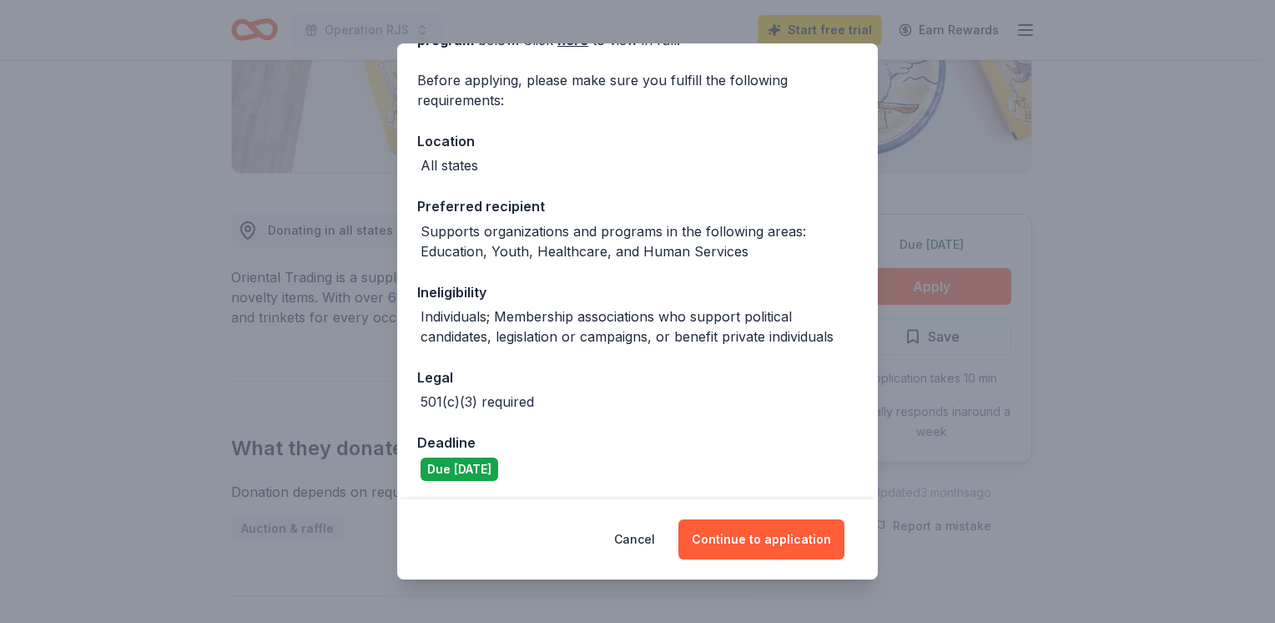
drag, startPoint x: 721, startPoint y: 531, endPoint x: 704, endPoint y: 506, distance: 30.6
click at [716, 528] on button "Continue to application" at bounding box center [762, 539] width 166 height 40
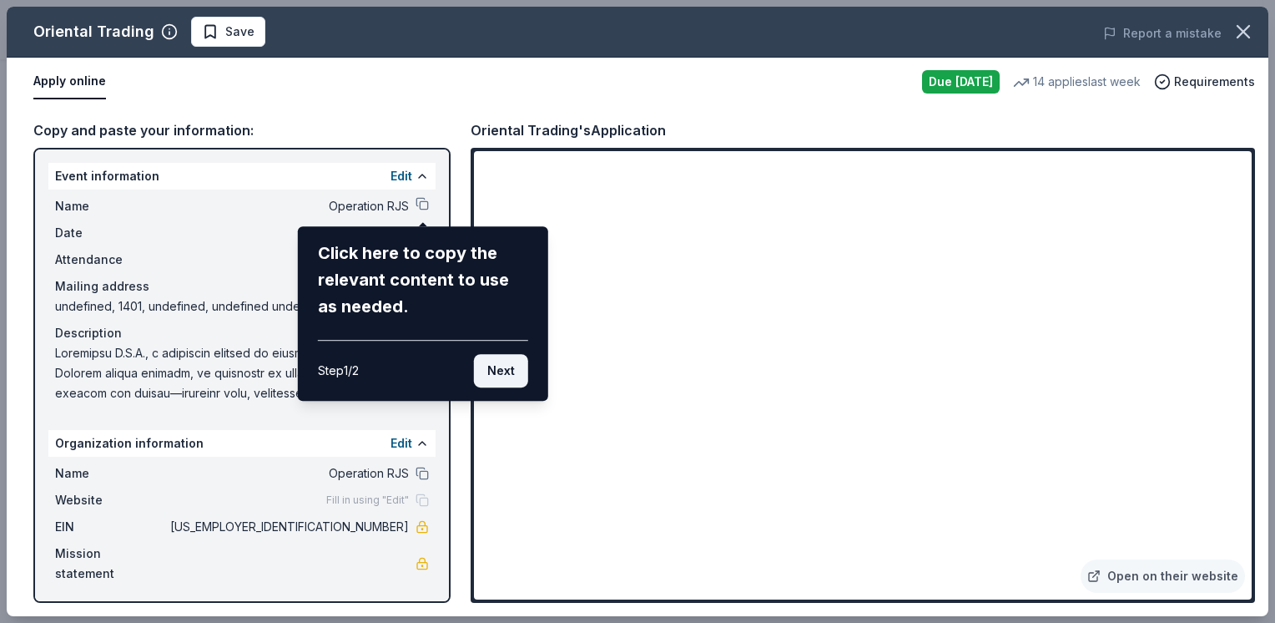
click at [486, 376] on button "Next" at bounding box center [501, 370] width 54 height 33
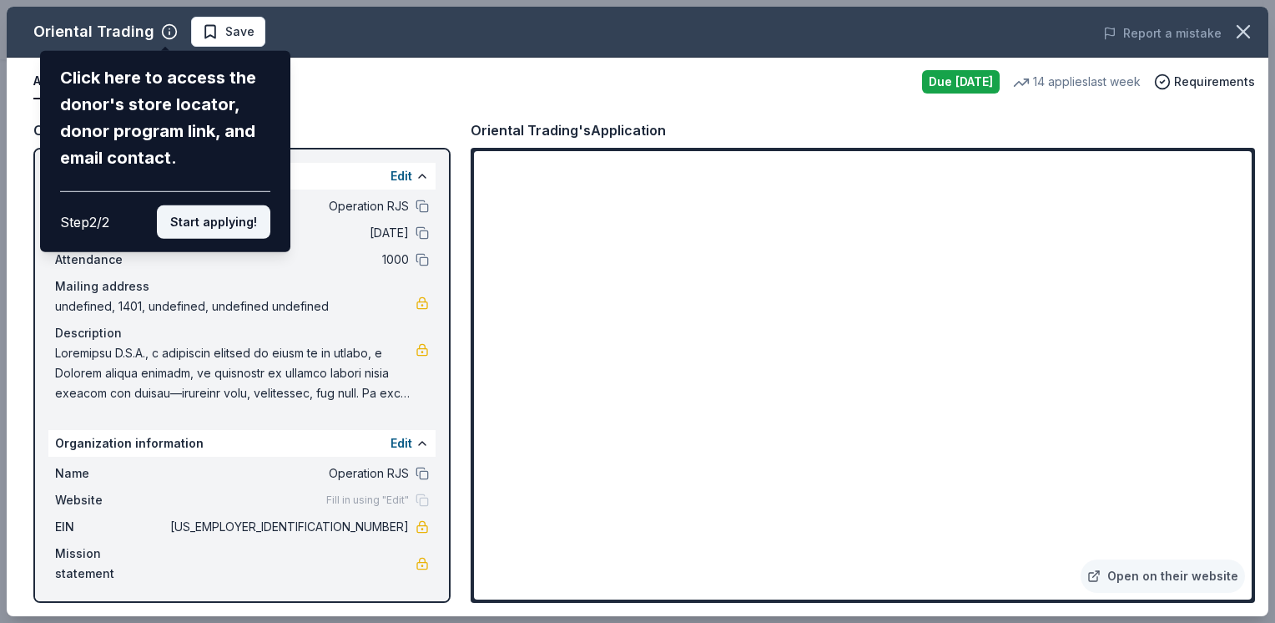
click at [237, 216] on button "Start applying!" at bounding box center [214, 221] width 114 height 33
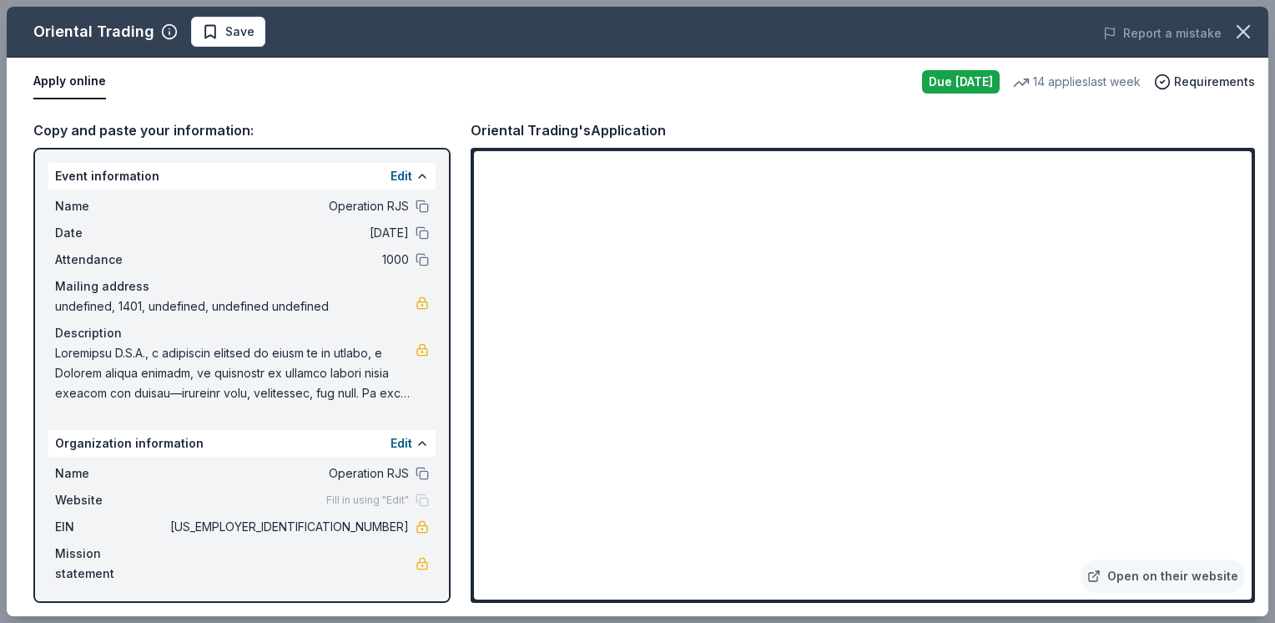
click at [113, 374] on span at bounding box center [235, 373] width 361 height 60
